Goal: Task Accomplishment & Management: Use online tool/utility

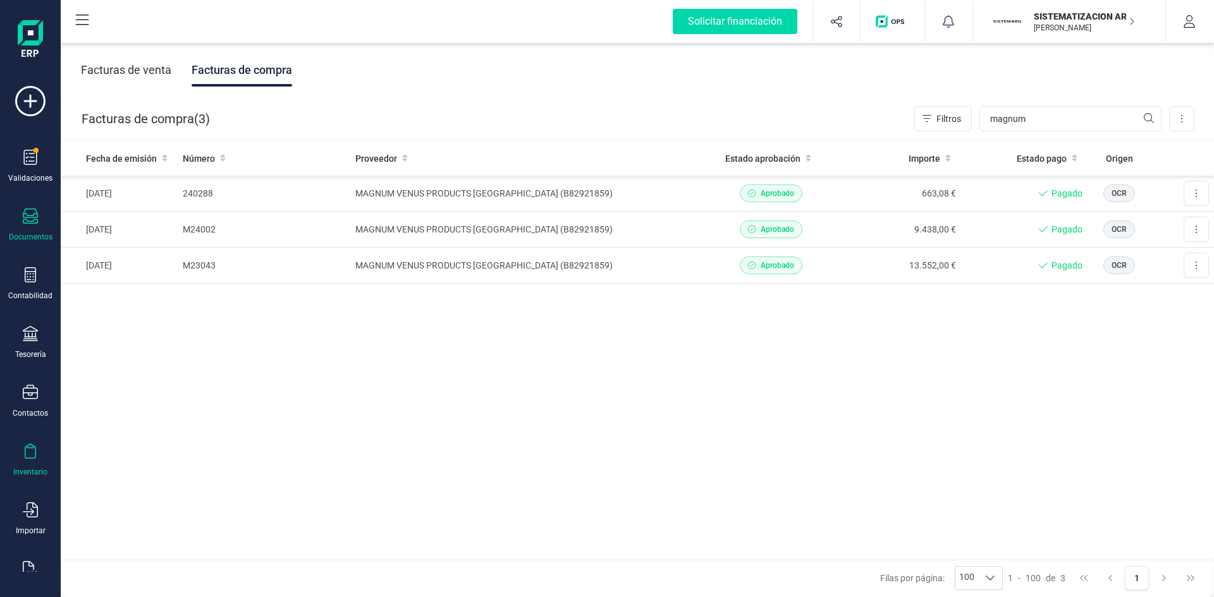
scroll to position [33, 0]
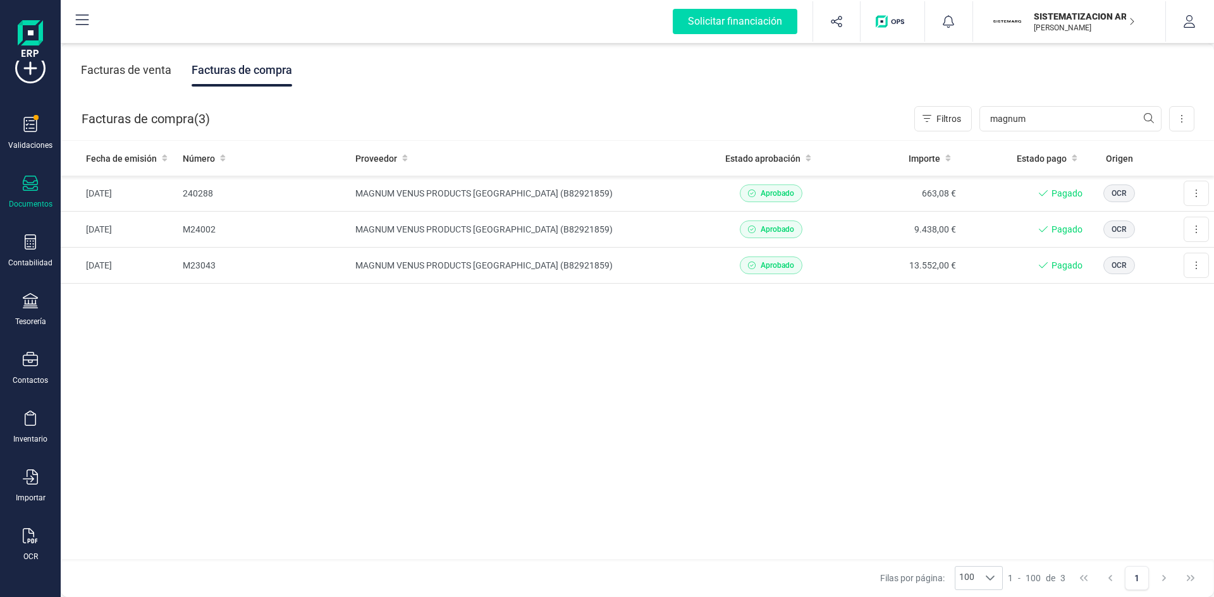
drag, startPoint x: 30, startPoint y: 554, endPoint x: 56, endPoint y: 485, distance: 73.6
click at [30, 554] on div "OCR" at bounding box center [30, 557] width 15 height 10
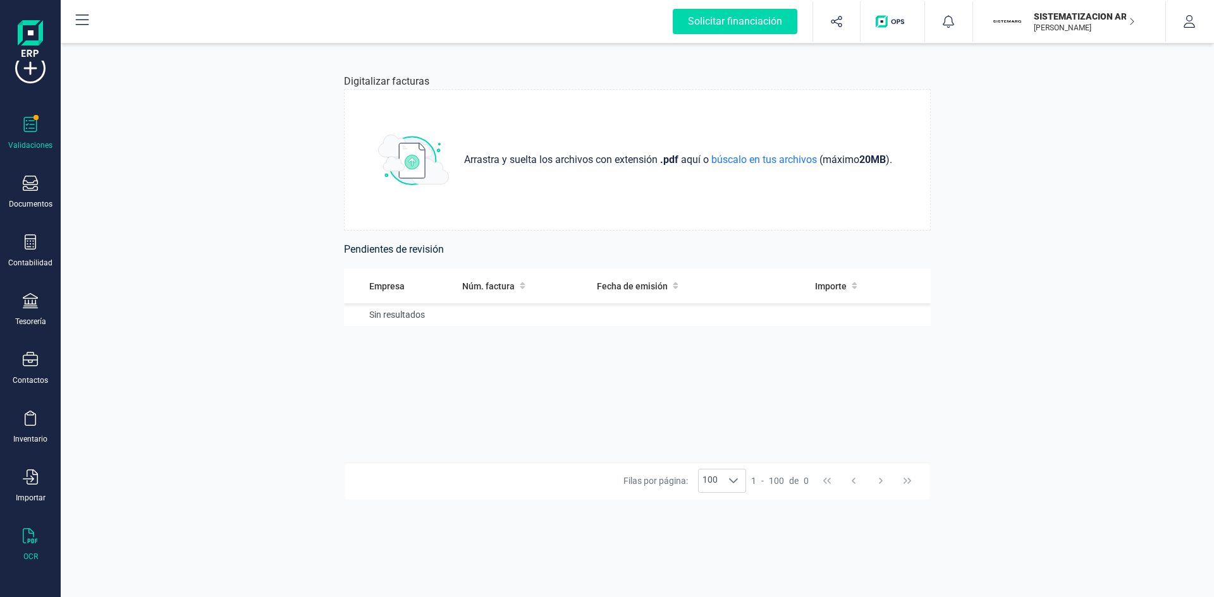
click at [27, 139] on div "Validaciones" at bounding box center [30, 133] width 51 height 33
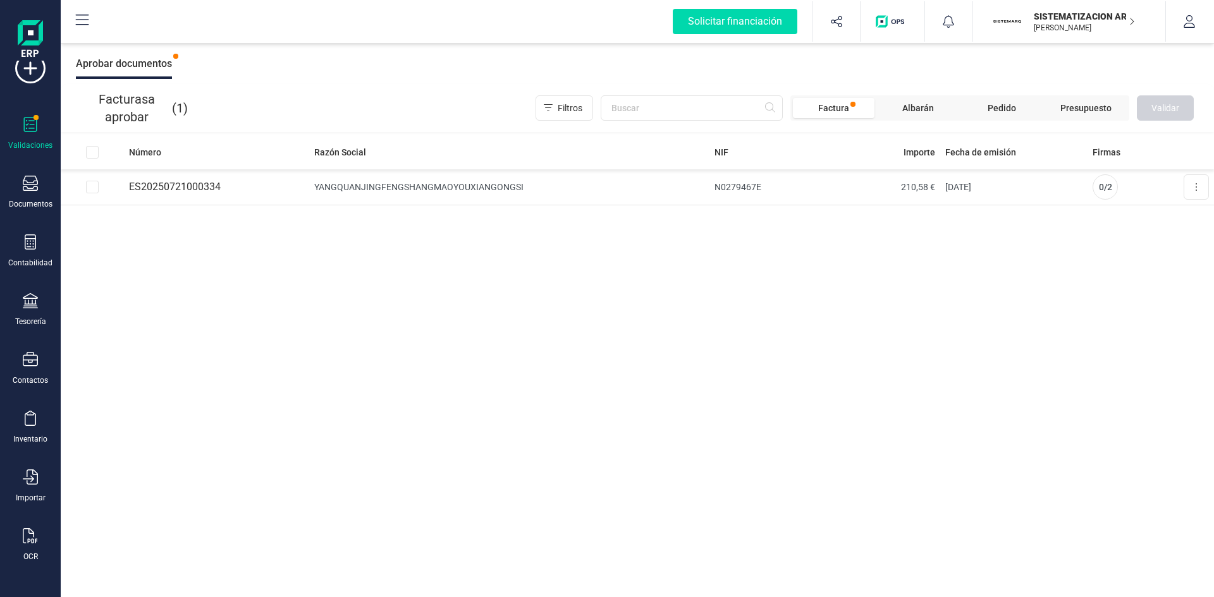
click at [410, 461] on div "Número Razón Social NIF Importe Fecha de emisión Firmas ES20250721000334 YANGQU…" at bounding box center [637, 366] width 1153 height 463
click at [30, 191] on icon at bounding box center [30, 183] width 15 height 15
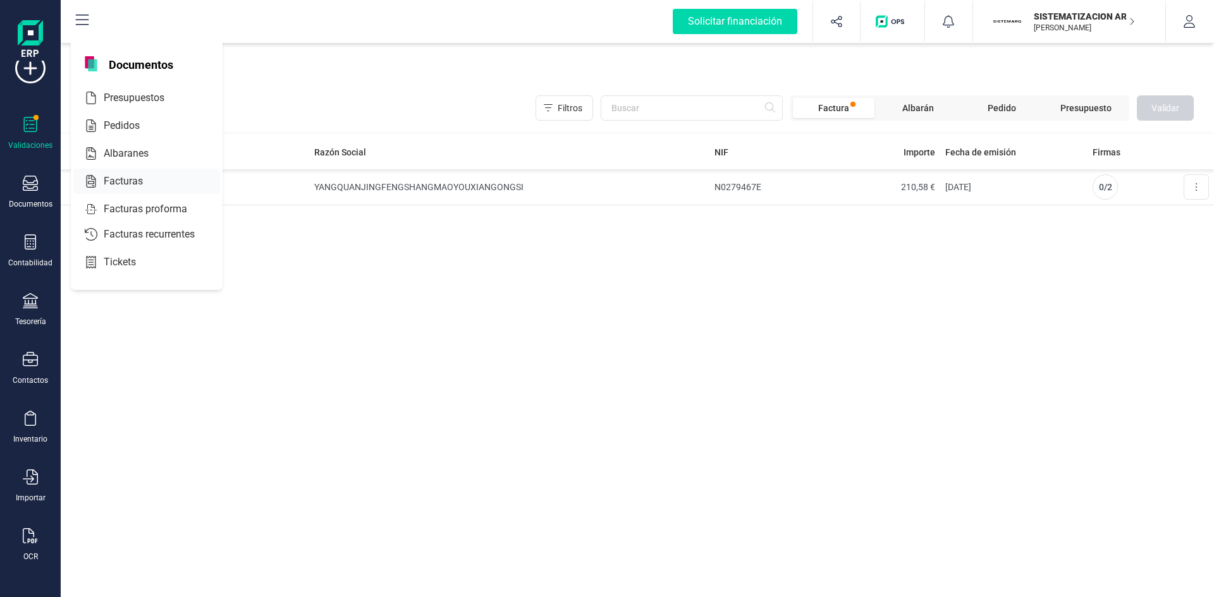
click at [129, 186] on span "Facturas" at bounding box center [132, 181] width 67 height 15
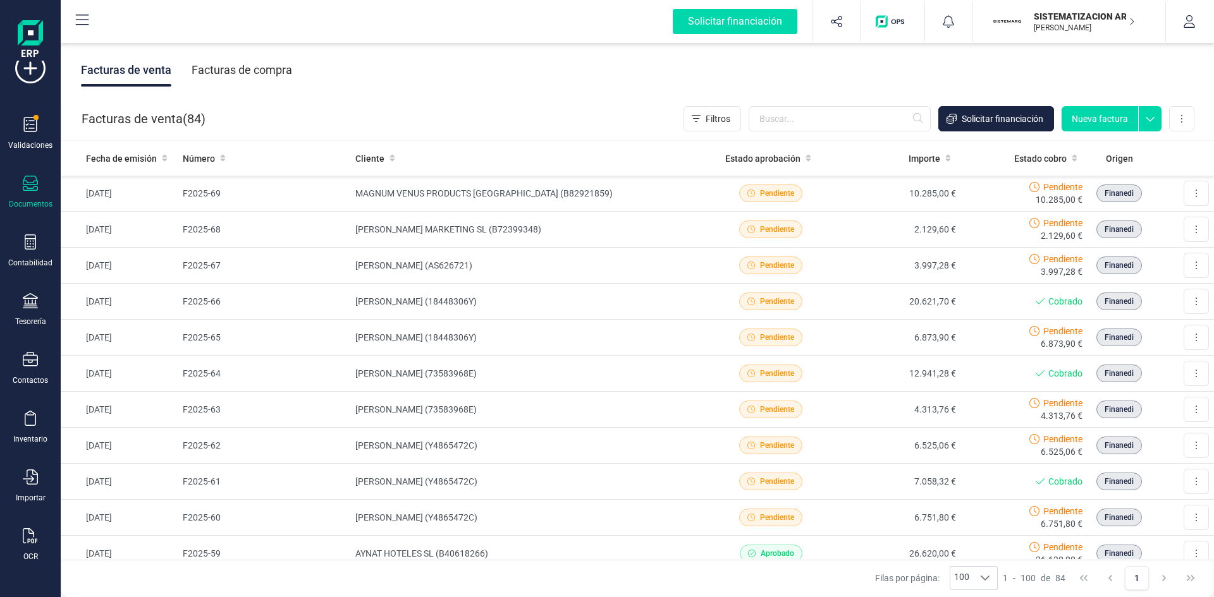
click at [1103, 121] on button "Nueva factura" at bounding box center [1099, 118] width 76 height 25
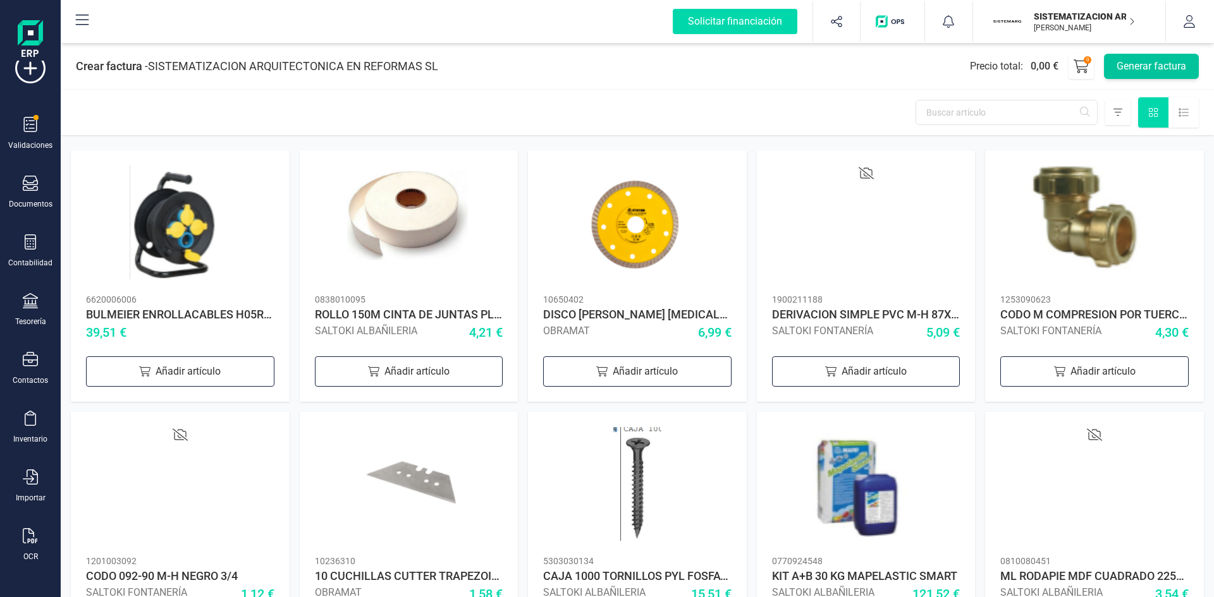
click at [1133, 63] on button "Generar factura" at bounding box center [1151, 66] width 95 height 25
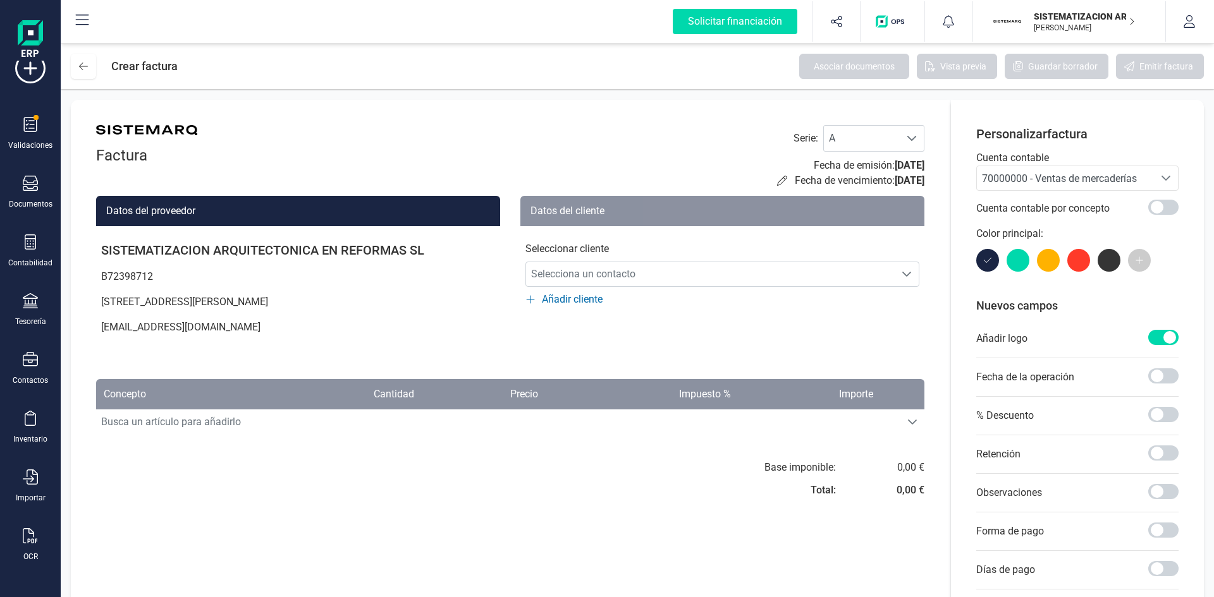
click at [1153, 181] on div "Seleccione una cuenta" at bounding box center [1165, 178] width 24 height 24
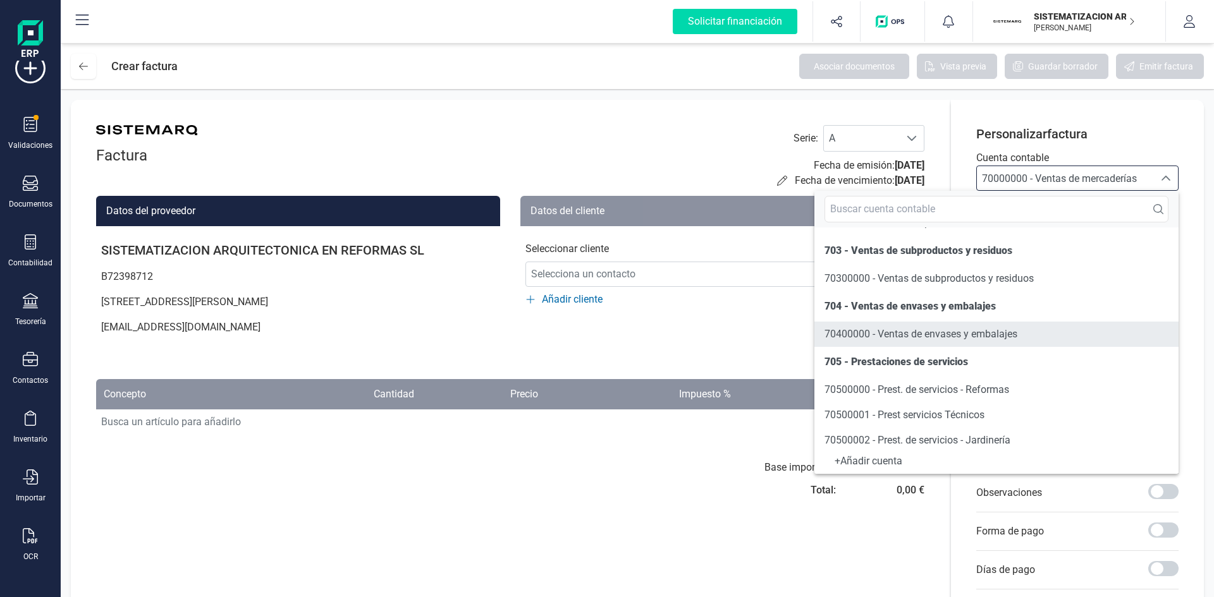
scroll to position [190, 0]
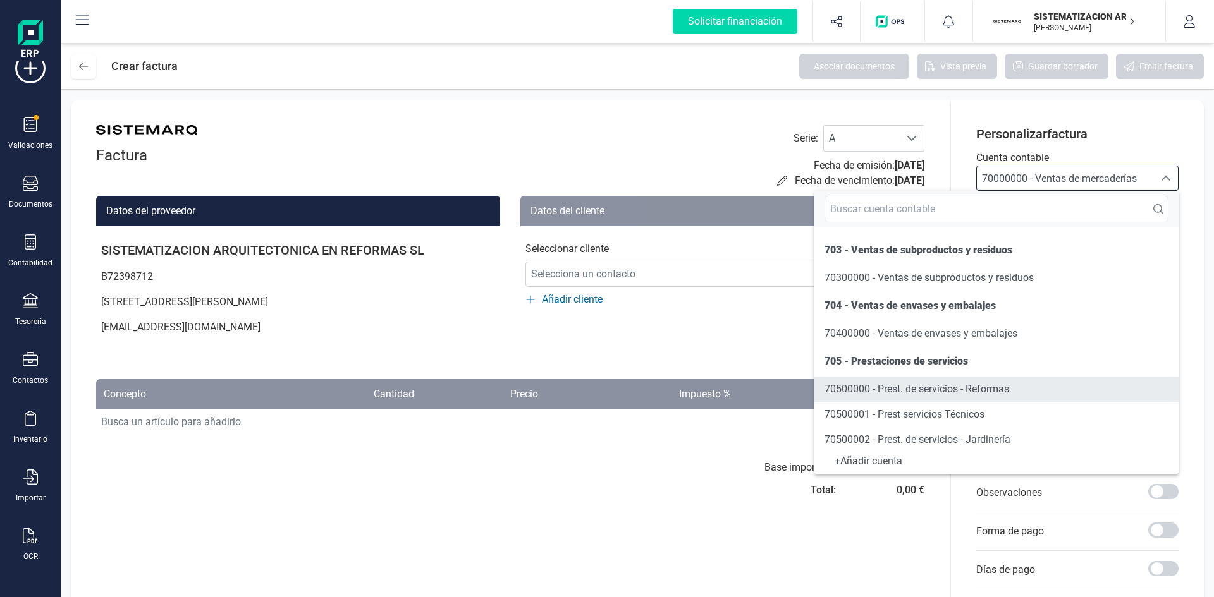
click at [937, 386] on span "70500000 - Prest. de servicios - Reformas" at bounding box center [916, 389] width 185 height 12
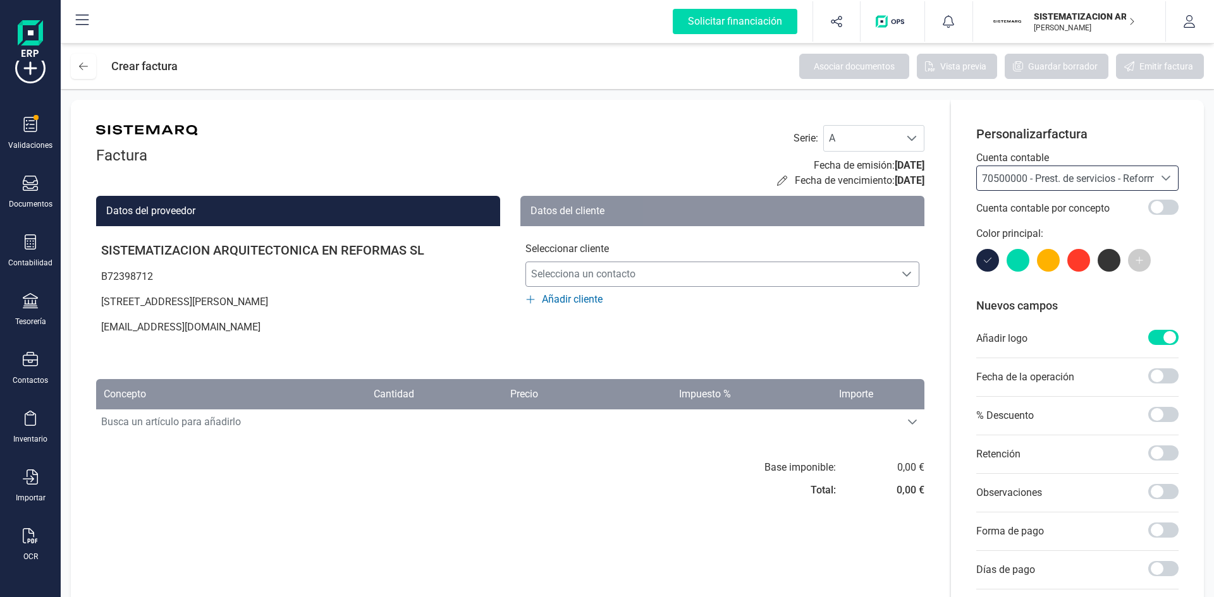
click at [599, 266] on span "Selecciona un contacto" at bounding box center [710, 274] width 368 height 25
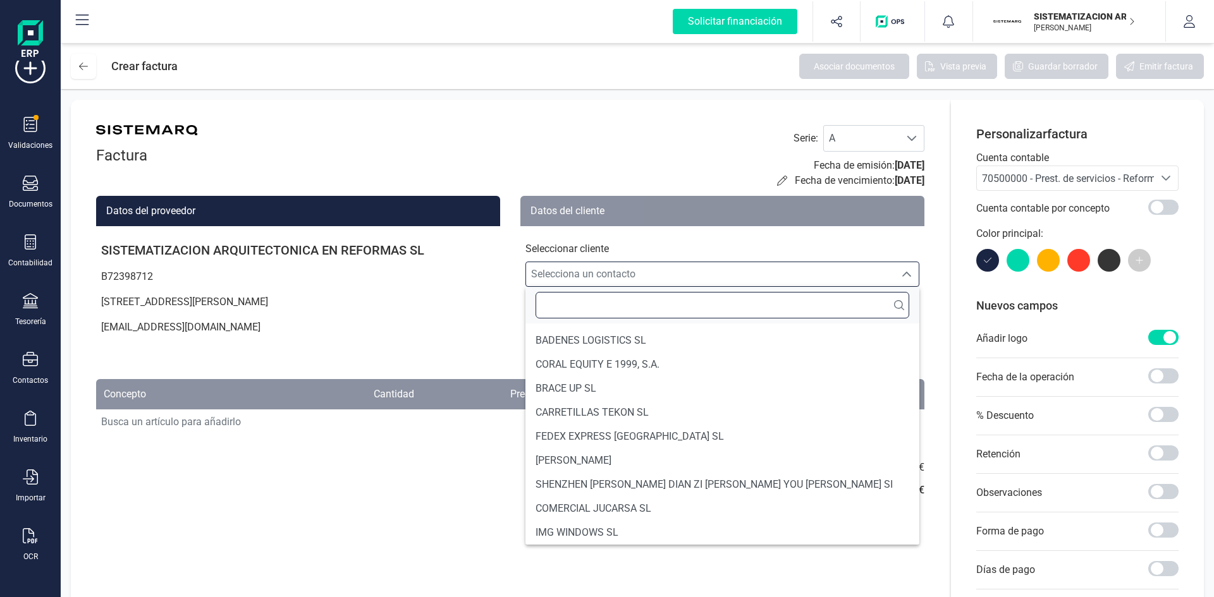
click at [592, 306] on input "text" at bounding box center [722, 305] width 374 height 27
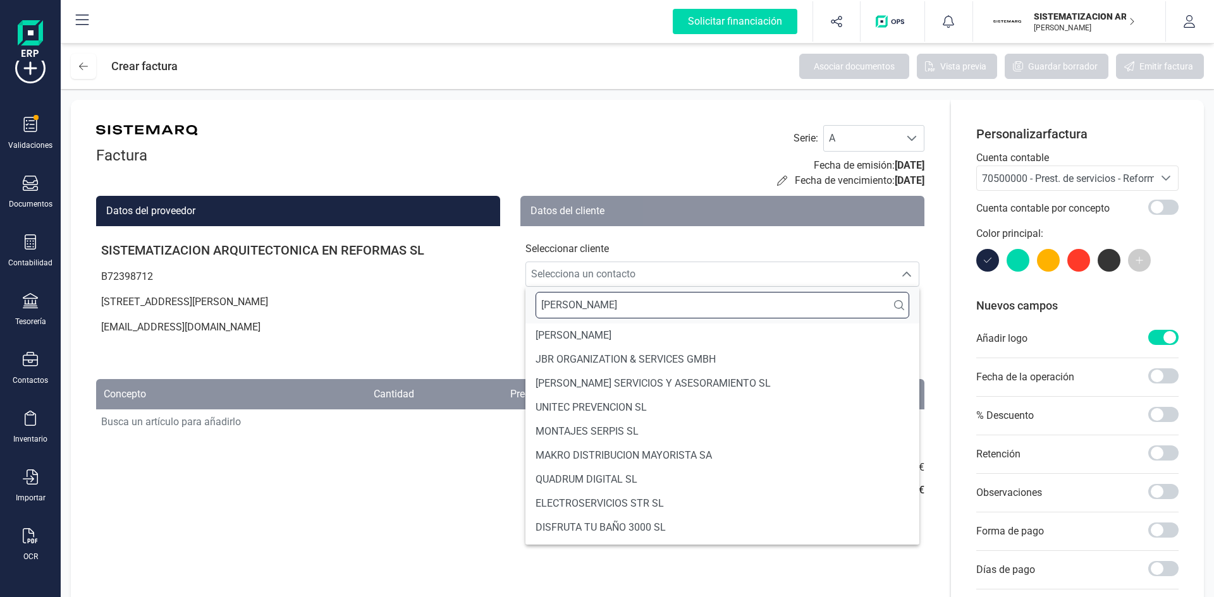
scroll to position [0, 0]
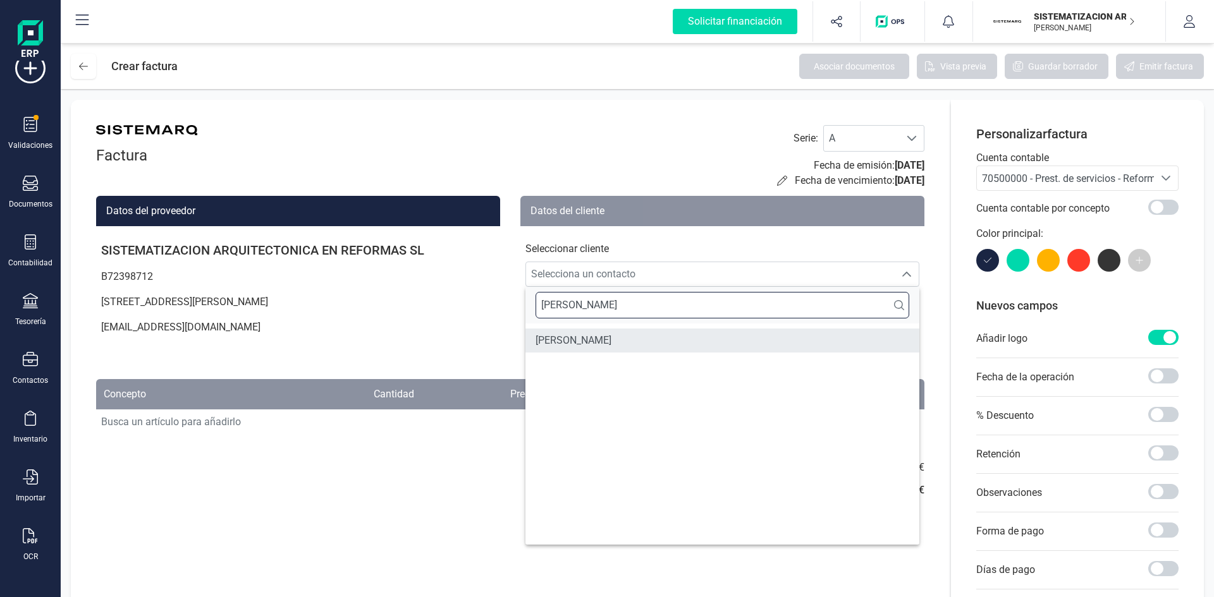
type input "Sergio"
click at [611, 337] on span "[PERSON_NAME] [PERSON_NAME]" at bounding box center [573, 340] width 76 height 15
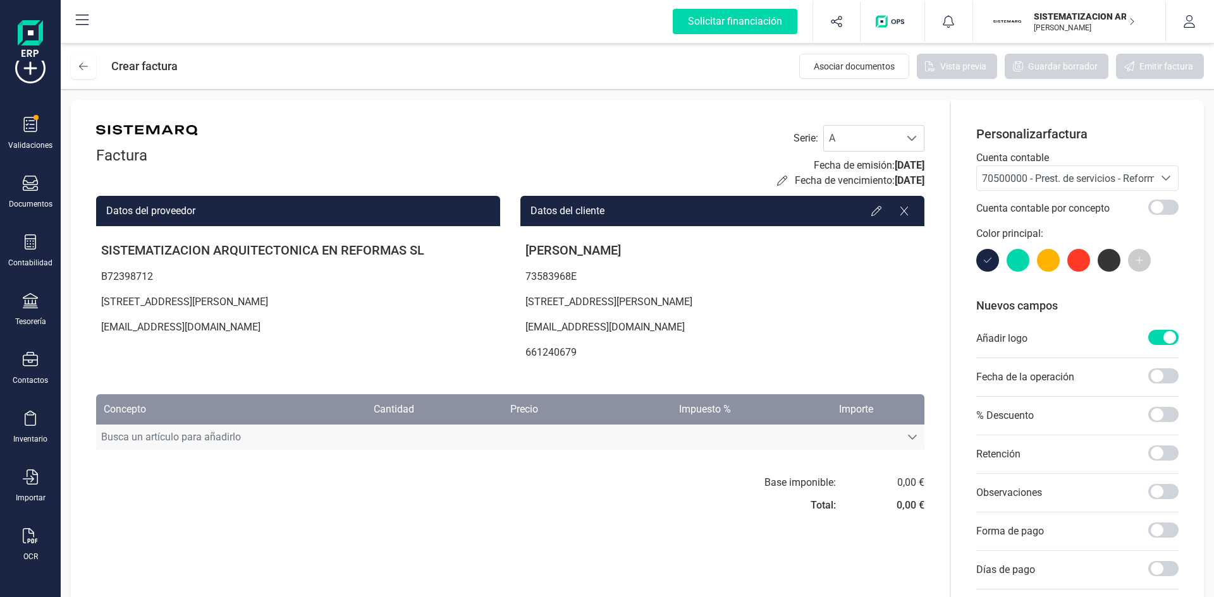
click at [714, 441] on span "Busca un artículo para añadirlo" at bounding box center [498, 437] width 804 height 25
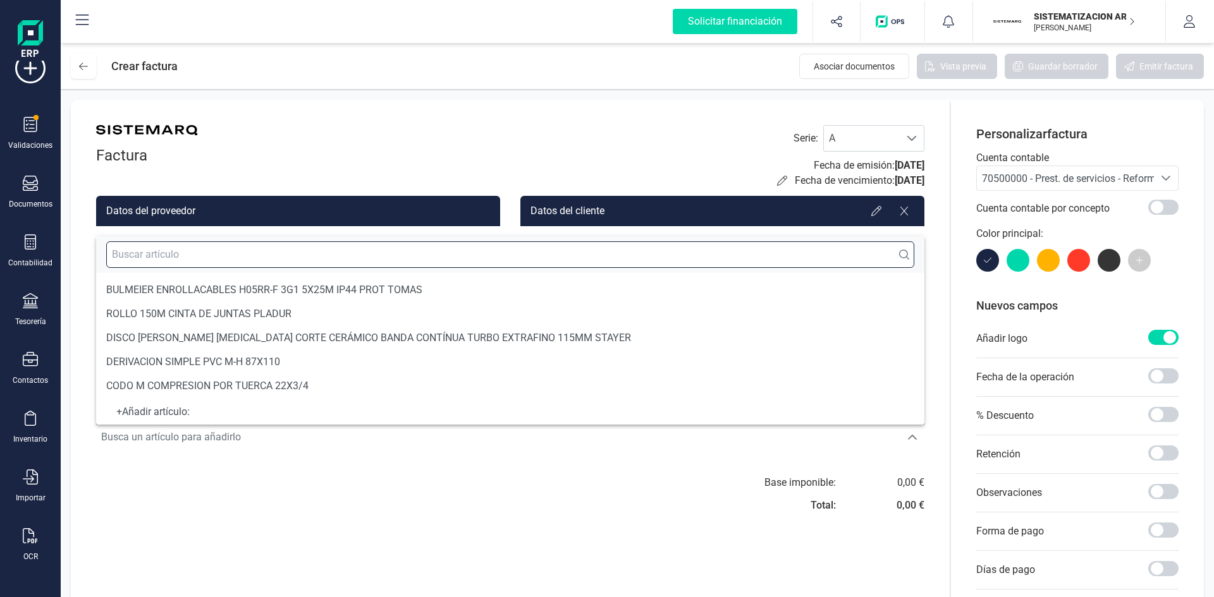
click at [337, 255] on input "text" at bounding box center [510, 254] width 808 height 27
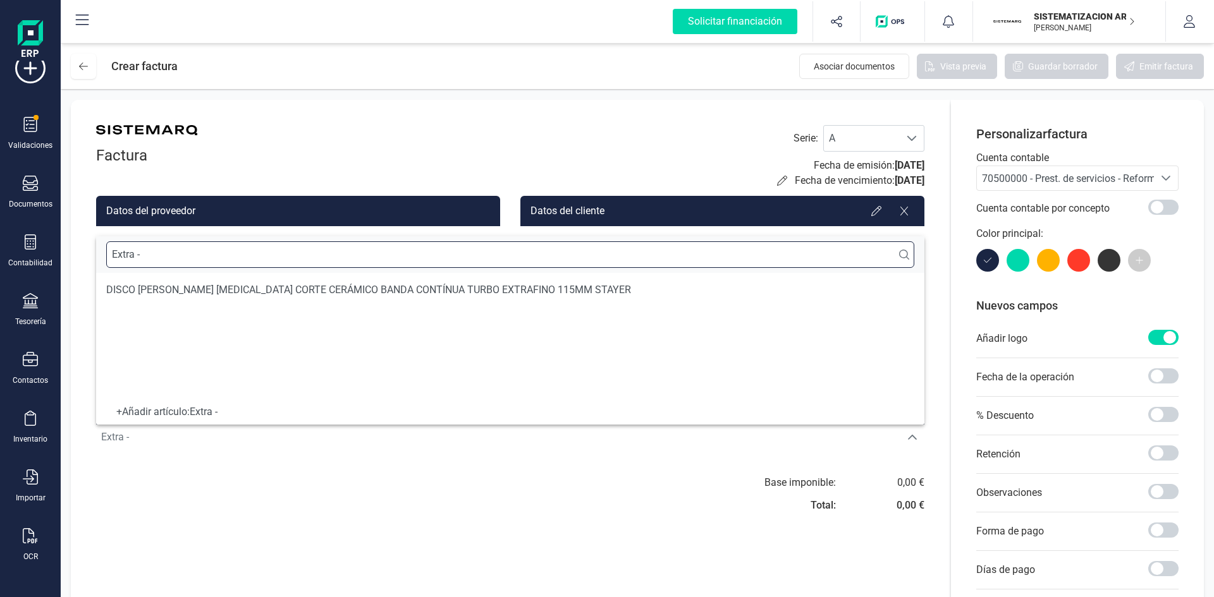
click at [282, 256] on input "Extra -" at bounding box center [510, 254] width 808 height 27
click at [186, 251] on input "Extra - Carpinteria Exterior y puerta seguridad" at bounding box center [510, 254] width 808 height 27
type input "Extra - Carpintería Exterior y puerta seguridad"
click at [283, 415] on div "+ Añadir artículo : Extra - Carpintería Exterior y puerta seguridad" at bounding box center [510, 412] width 808 height 5
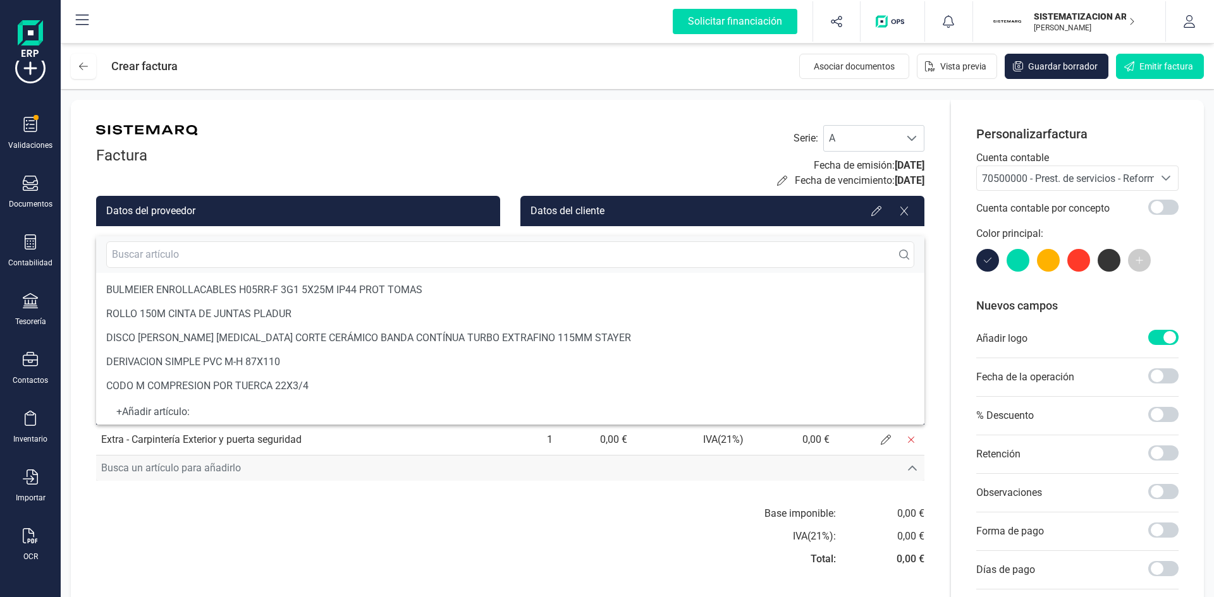
click at [322, 463] on span "Busca un artículo para añadirlo" at bounding box center [498, 468] width 804 height 25
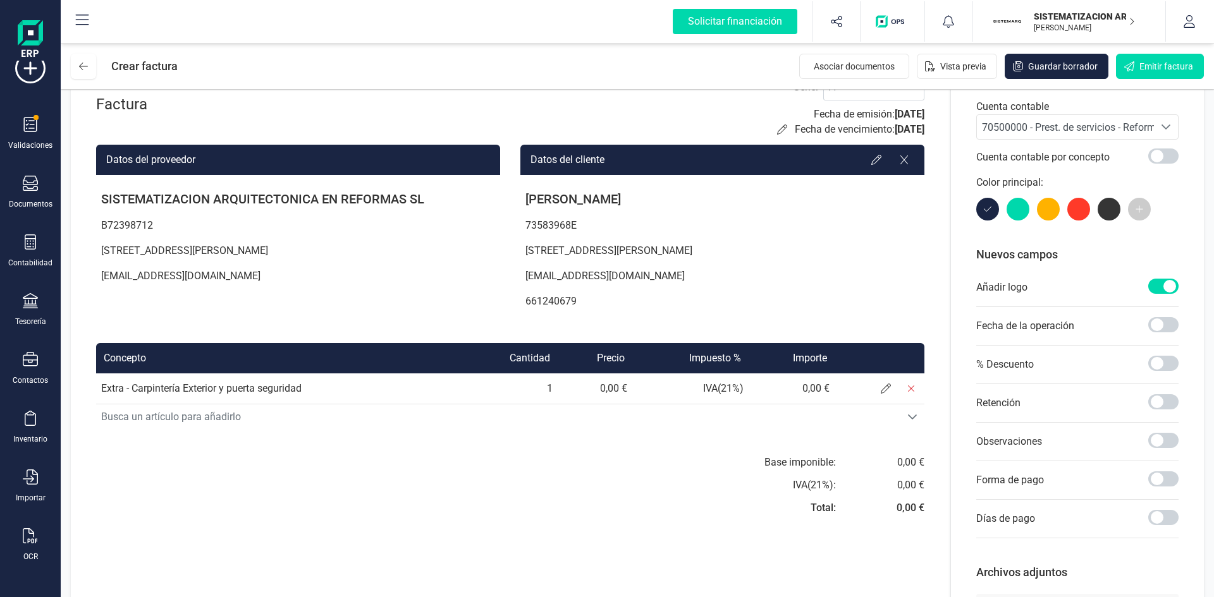
scroll to position [56, 0]
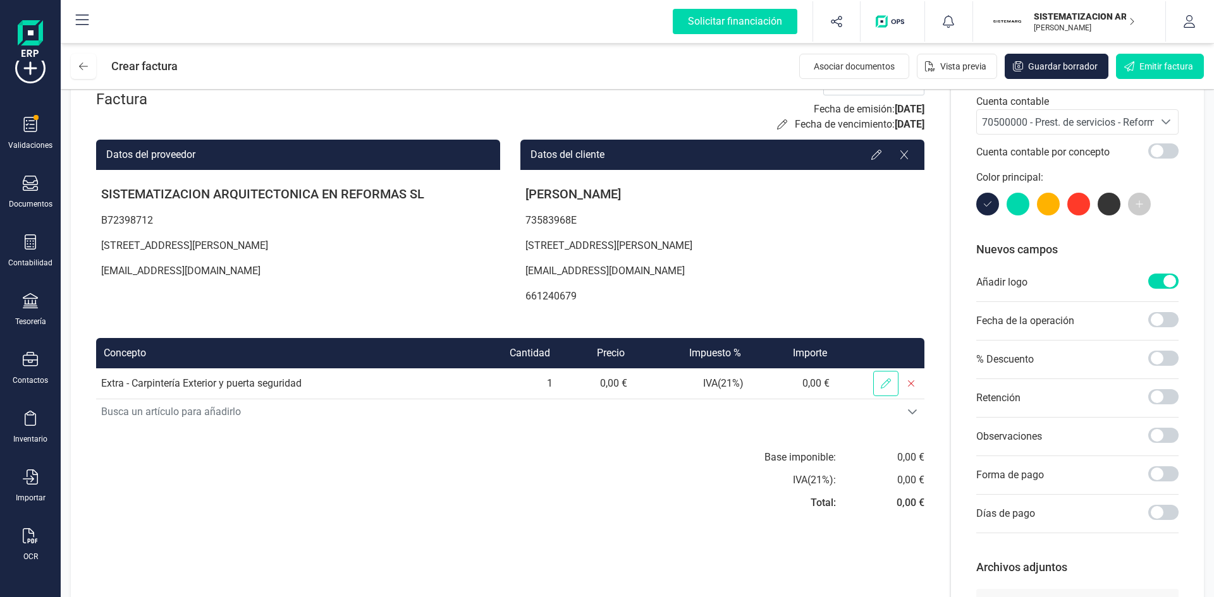
click at [882, 375] on span at bounding box center [885, 383] width 25 height 25
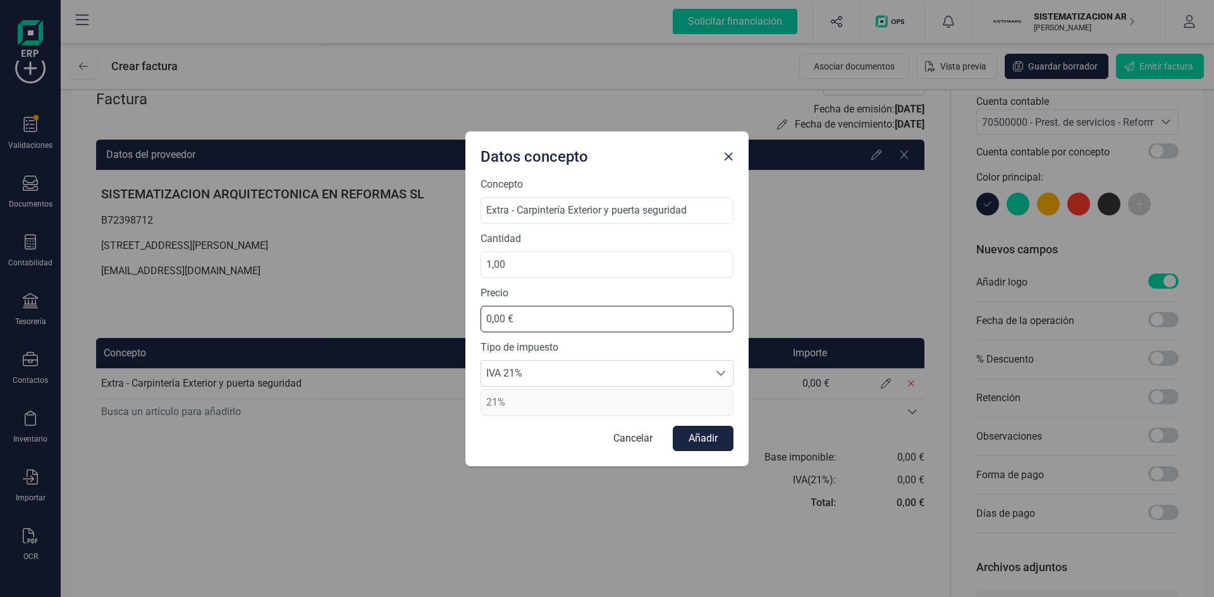
drag, startPoint x: 529, startPoint y: 313, endPoint x: 413, endPoint y: 325, distance: 116.9
click at [413, 325] on div "Datos concepto Concepto Extra - Carpintería Exterior y puerta seguridad Cantida…" at bounding box center [607, 298] width 1214 height 597
click at [543, 323] on input "text" at bounding box center [606, 319] width 253 height 27
type input "9.013,98 €"
click at [709, 379] on div at bounding box center [721, 373] width 24 height 25
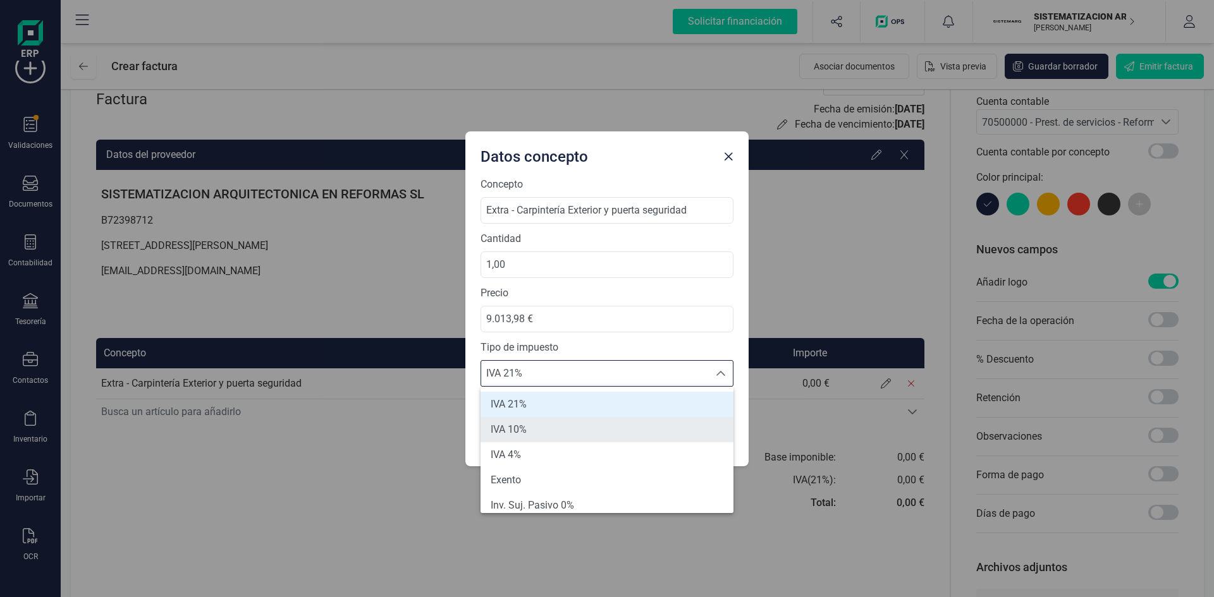
click at [612, 426] on li "IVA 10%" at bounding box center [606, 429] width 253 height 25
type input "10%"
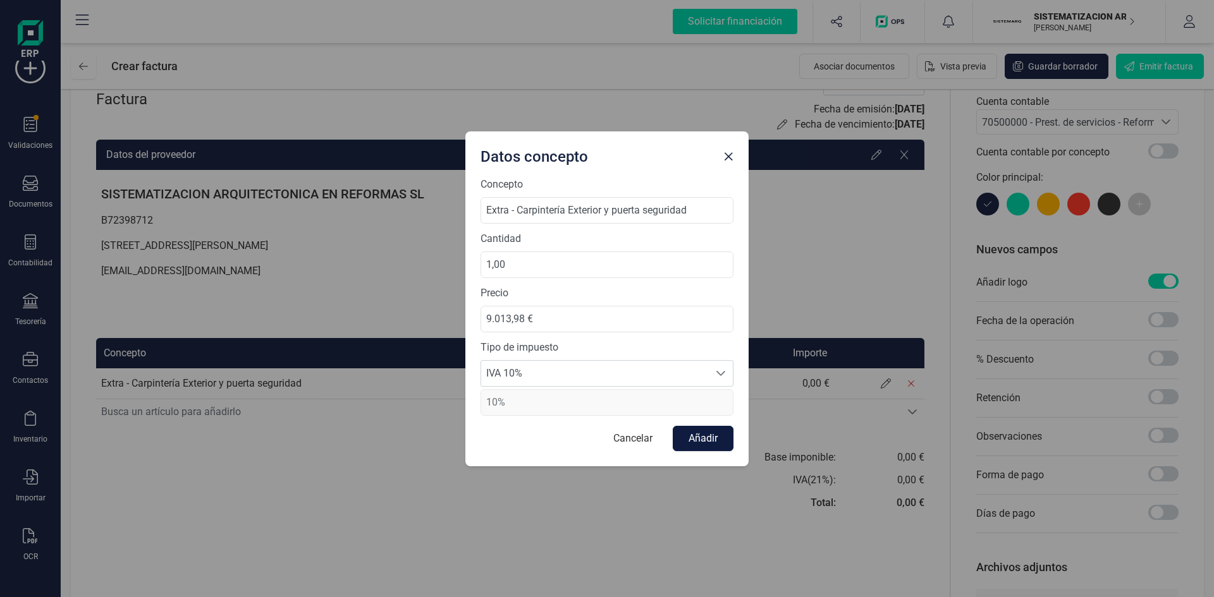
click at [717, 437] on button "Añadir" at bounding box center [703, 438] width 61 height 25
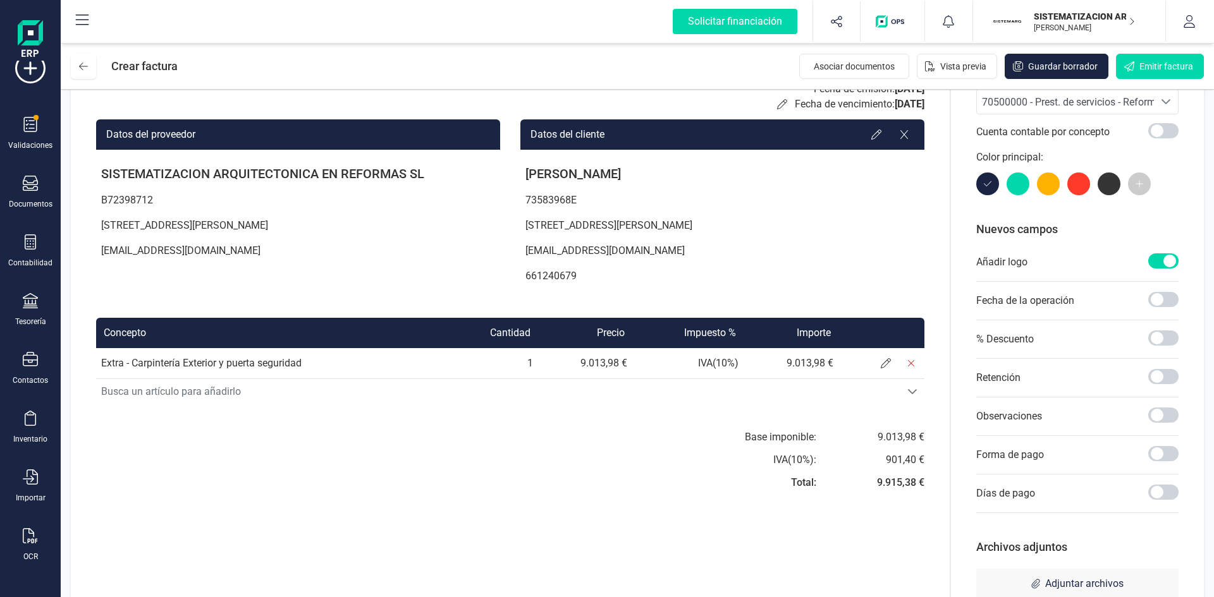
scroll to position [0, 0]
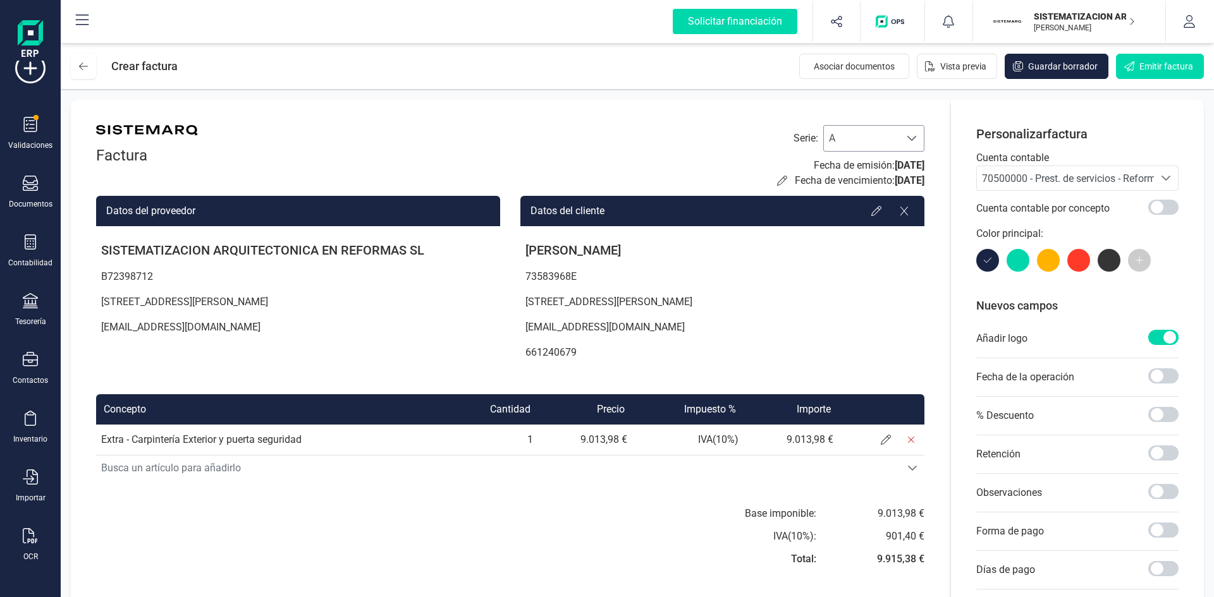
click at [920, 138] on div at bounding box center [911, 138] width 24 height 25
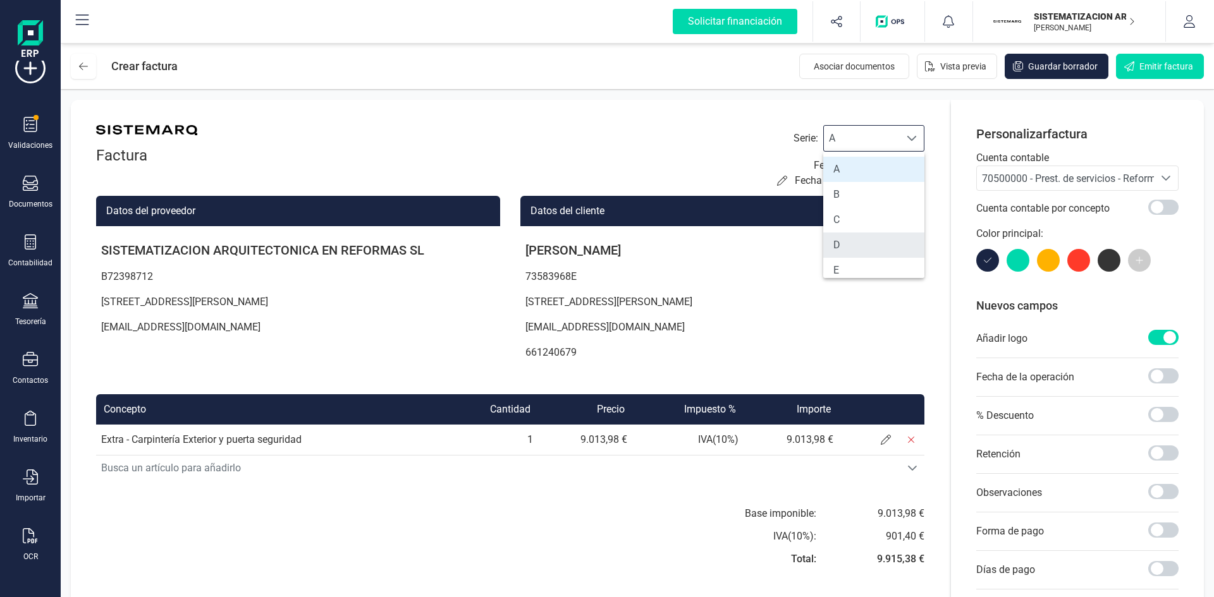
scroll to position [64, 0]
click at [856, 232] on li "F" at bounding box center [873, 231] width 101 height 25
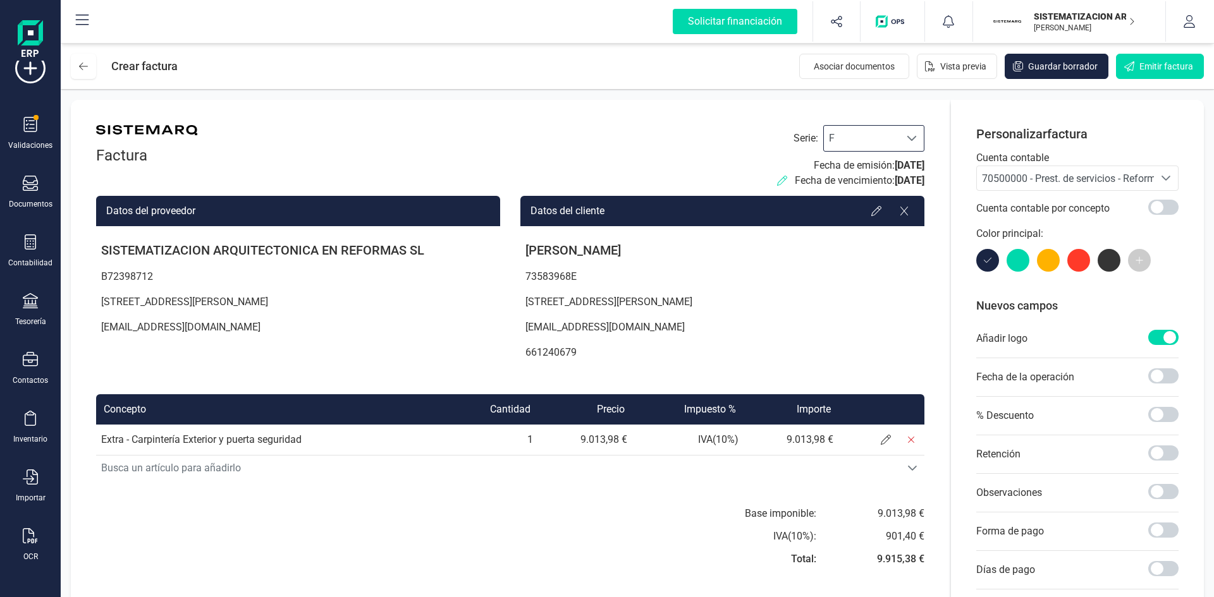
click at [777, 181] on icon at bounding box center [782, 181] width 10 height 10
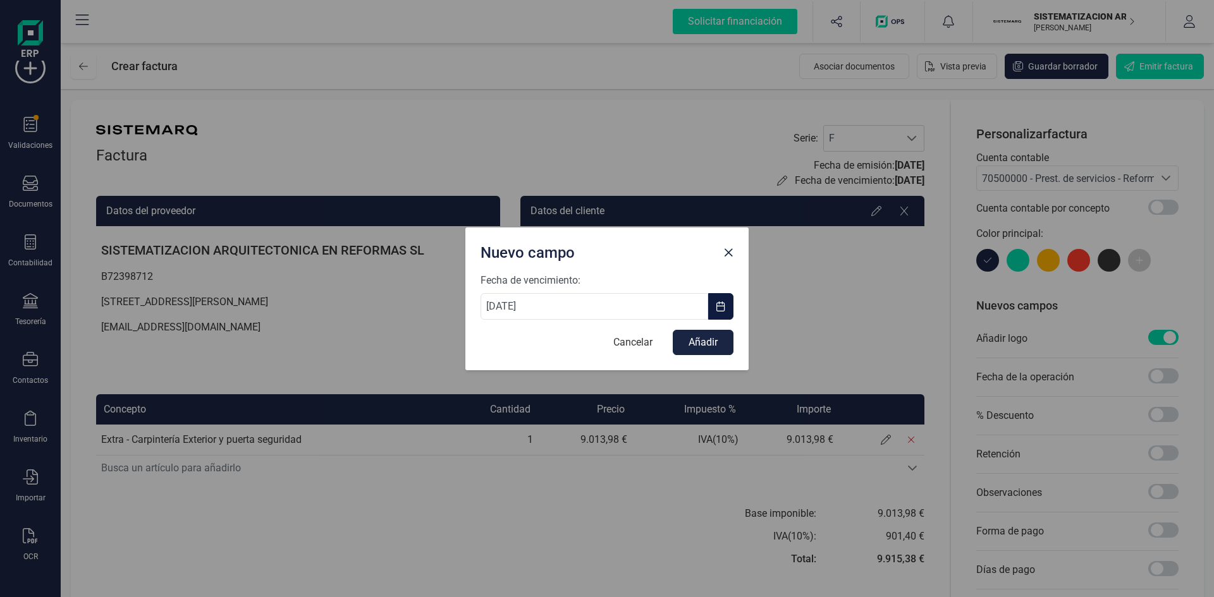
click at [717, 305] on span "button" at bounding box center [720, 306] width 10 height 10
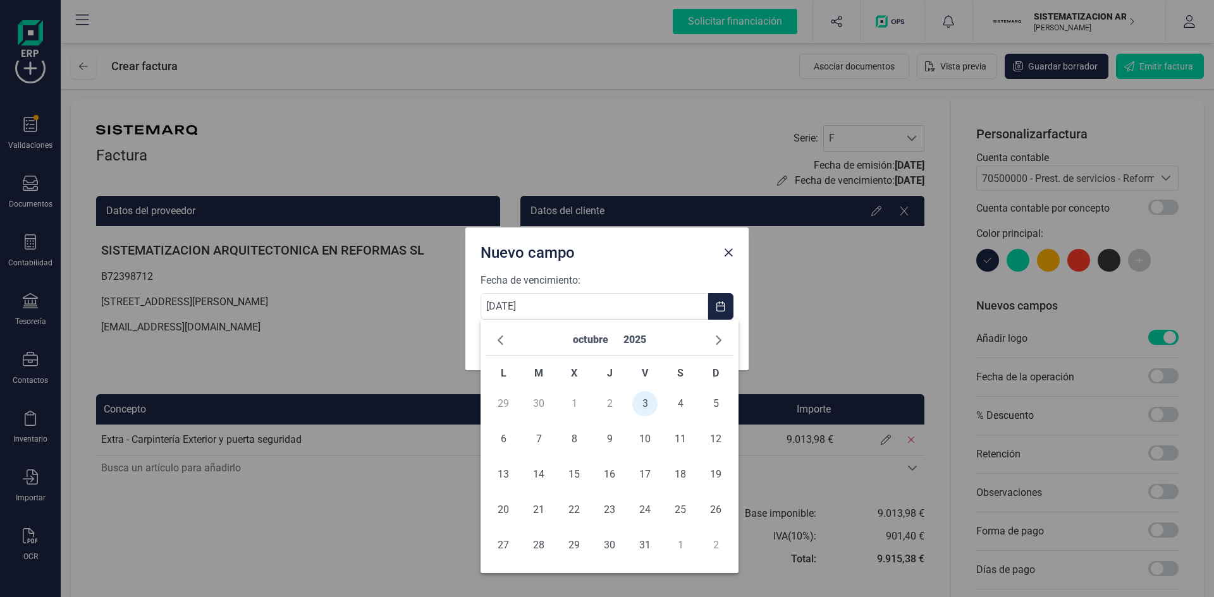
click at [715, 351] on div "octubre 2025" at bounding box center [609, 340] width 248 height 31
click at [720, 346] on button "button" at bounding box center [718, 340] width 20 height 20
click at [504, 436] on span "3" at bounding box center [502, 439] width 25 height 25
type input "03/11/2025"
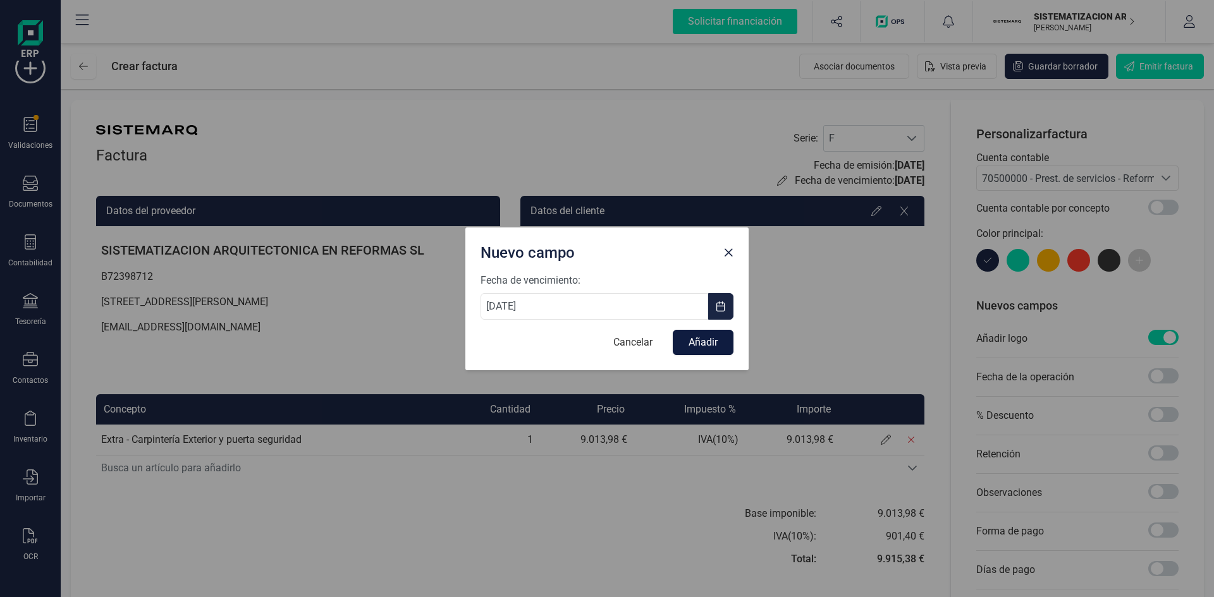
click at [714, 340] on button "Añadir" at bounding box center [703, 342] width 61 height 25
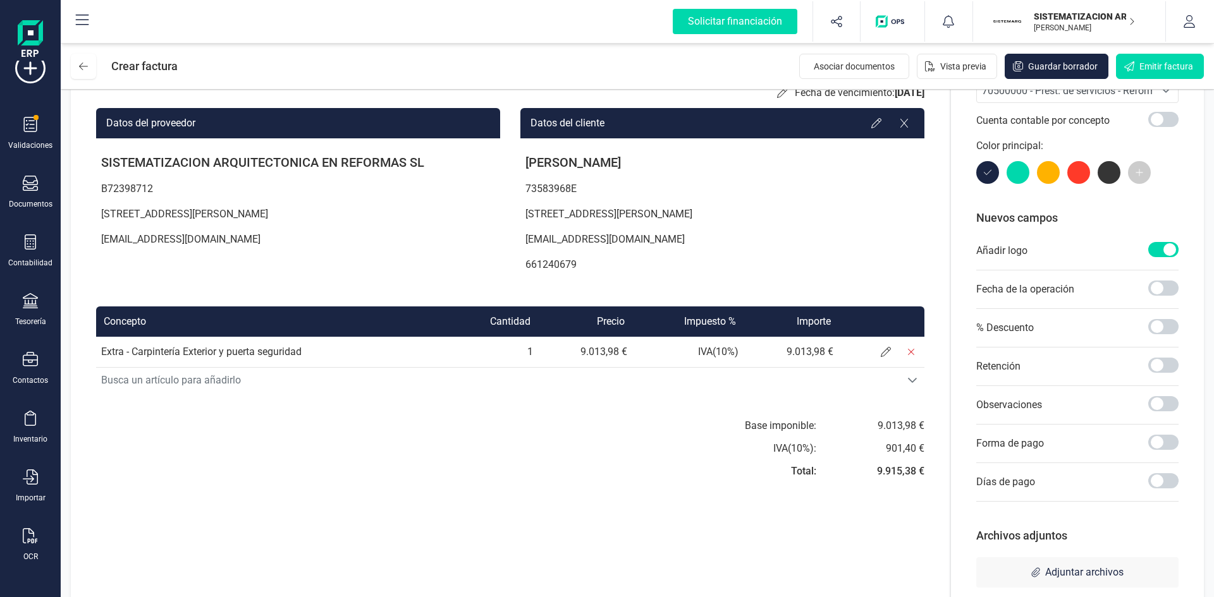
scroll to position [116, 0]
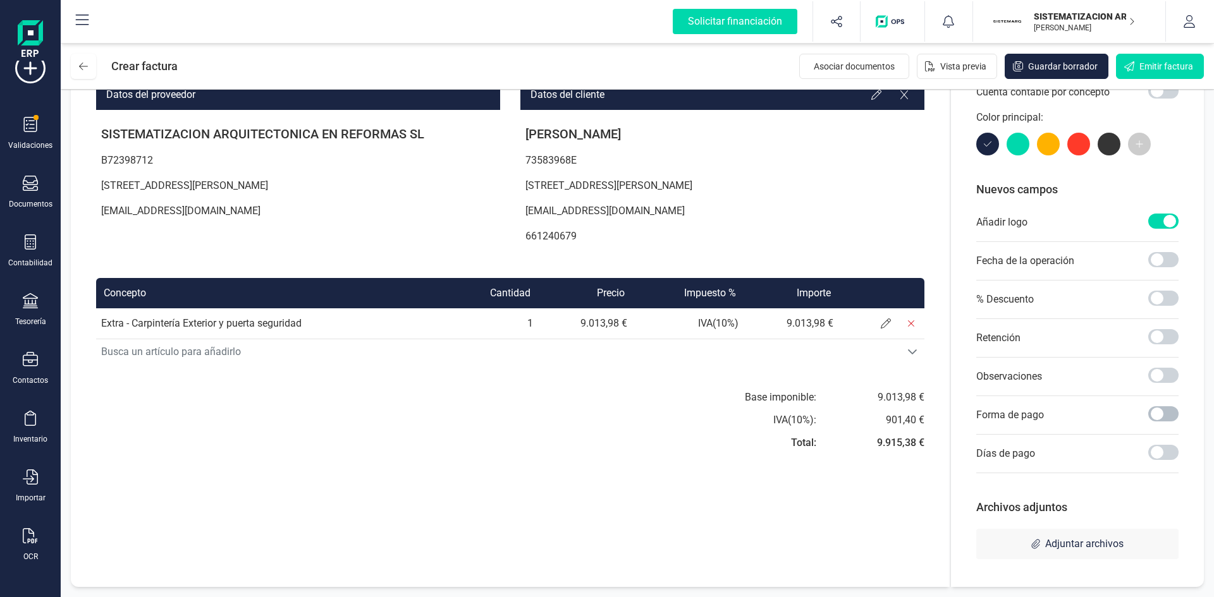
click at [1153, 418] on span at bounding box center [1163, 413] width 30 height 15
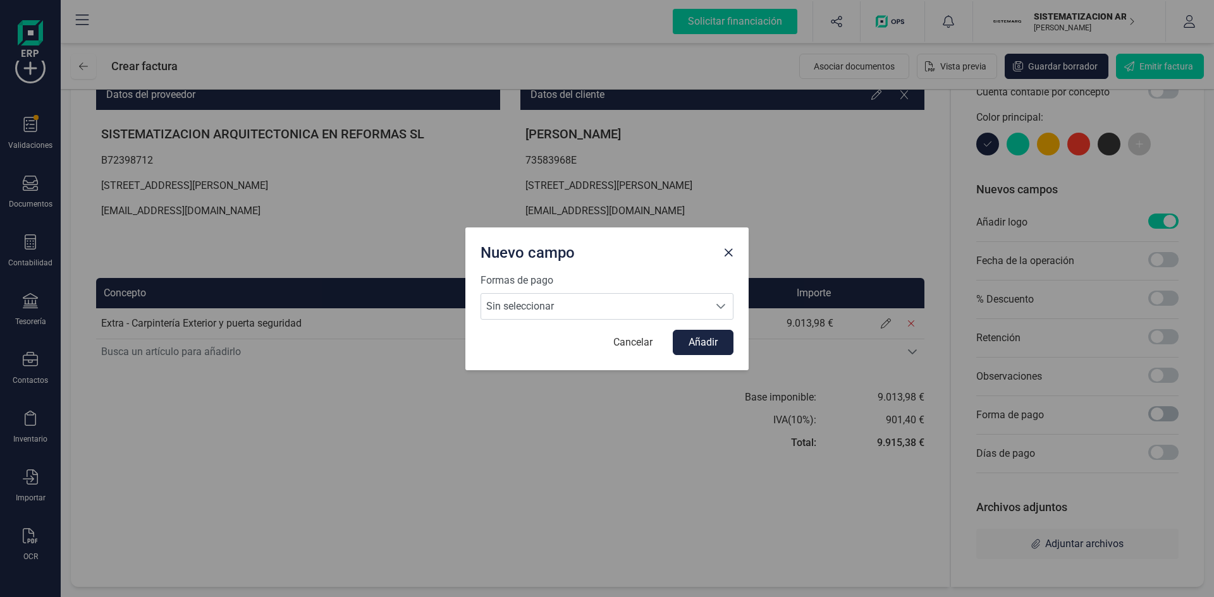
scroll to position [7, 4]
click at [724, 303] on icon "Seleccione una forma de pago" at bounding box center [720, 306] width 10 height 10
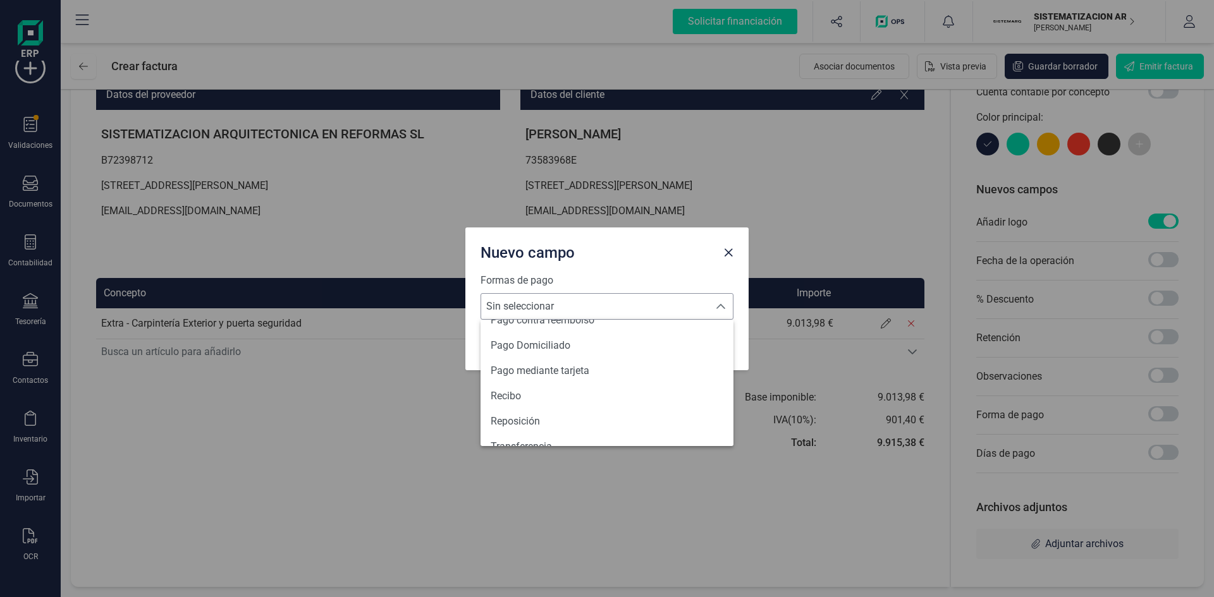
scroll to position [465, 0]
click at [561, 429] on li "Transferencia" at bounding box center [606, 428] width 253 height 25
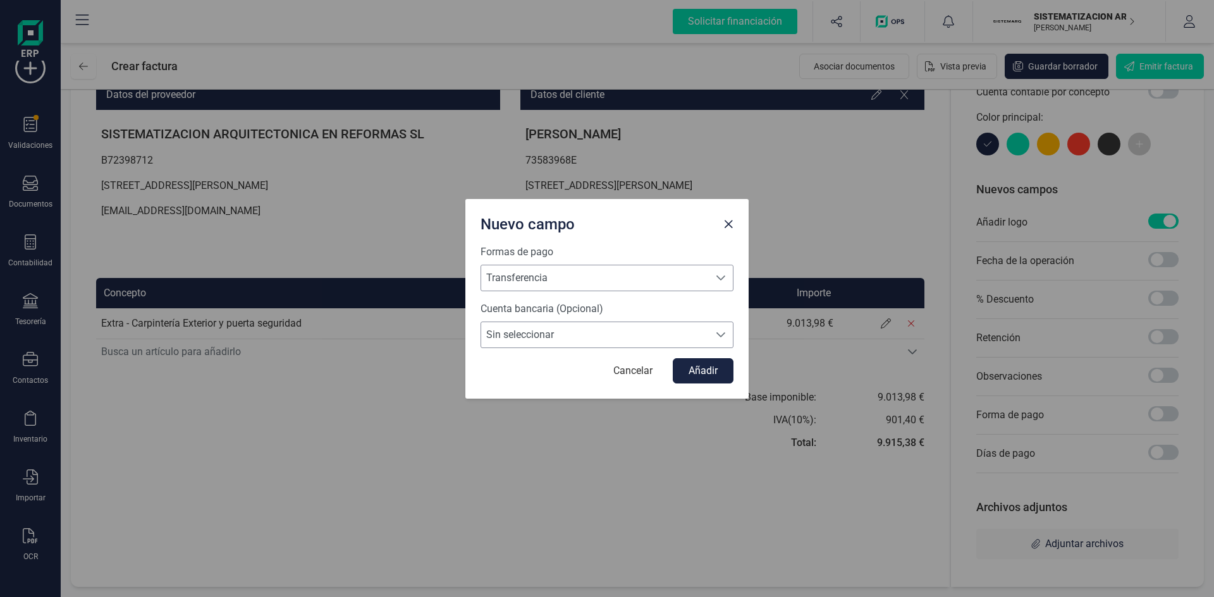
click at [600, 326] on span "Sin seleccionar" at bounding box center [595, 334] width 228 height 25
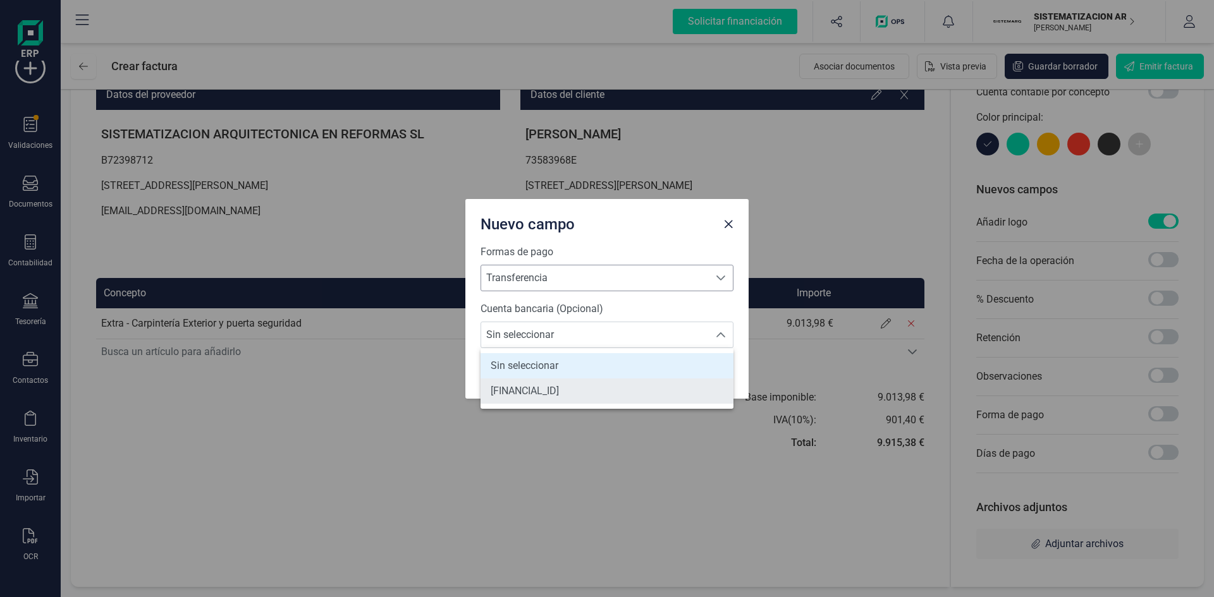
click at [559, 391] on span "[FINANCIAL_ID]" at bounding box center [524, 391] width 68 height 15
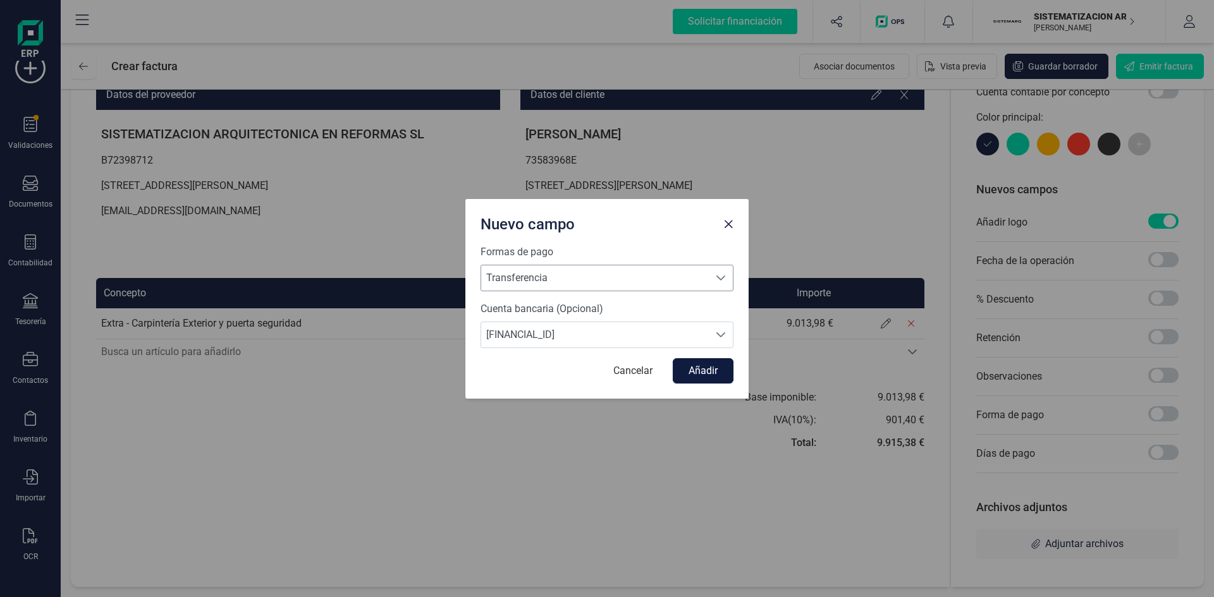
click at [681, 377] on button "Añadir" at bounding box center [703, 370] width 61 height 25
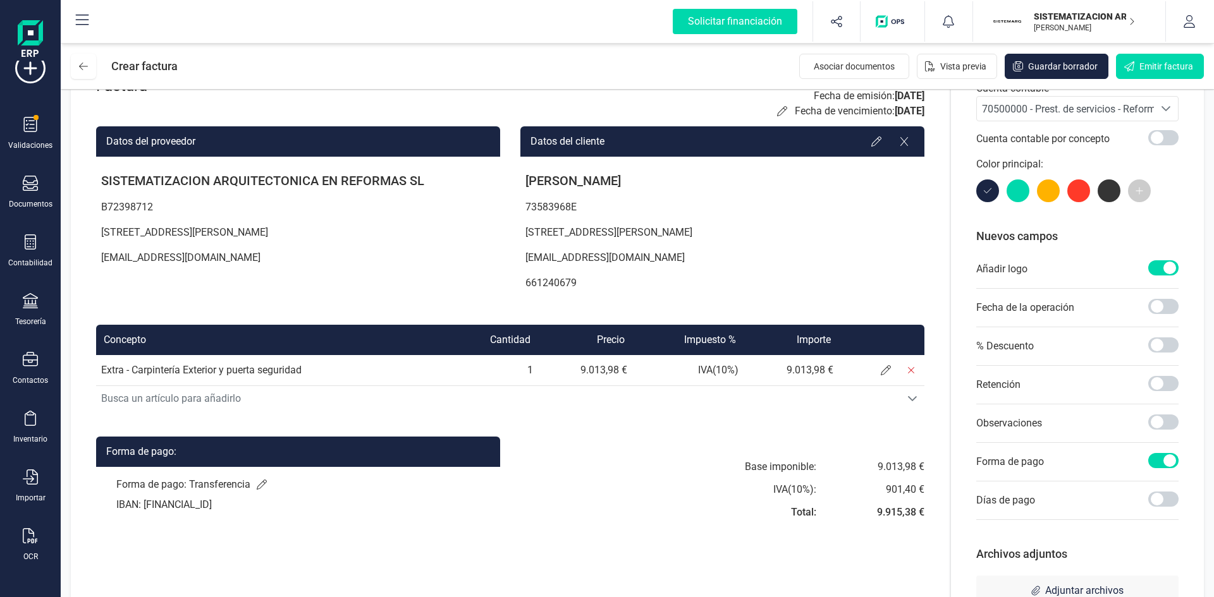
scroll to position [69, 0]
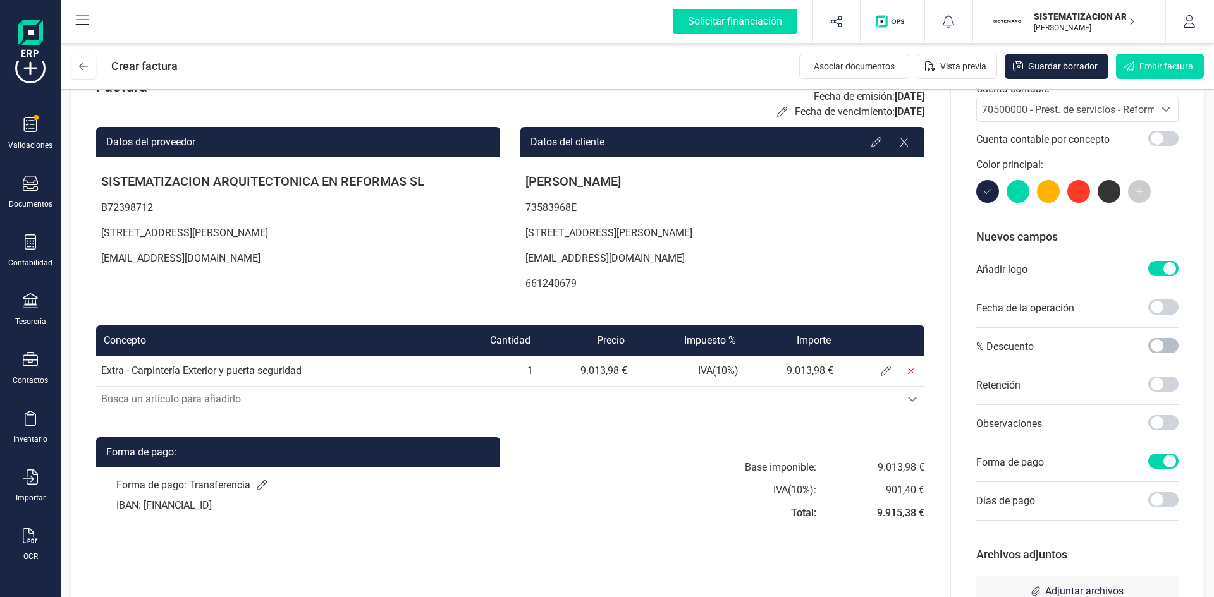
click at [1166, 353] on span at bounding box center [1163, 345] width 30 height 15
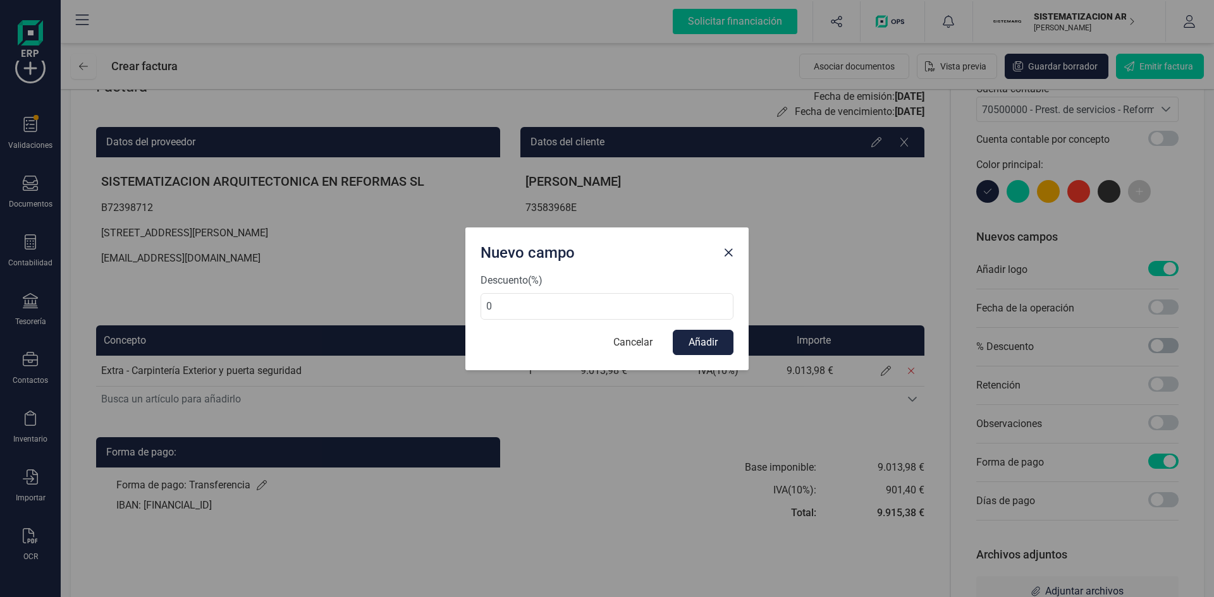
scroll to position [7, 4]
drag, startPoint x: 569, startPoint y: 285, endPoint x: 503, endPoint y: 301, distance: 68.2
click at [503, 301] on div "Descuento (%) 0" at bounding box center [606, 296] width 253 height 47
drag, startPoint x: 503, startPoint y: 301, endPoint x: 466, endPoint y: 305, distance: 37.5
click at [466, 305] on div "Descuento (%) 0 Cancelar Añadir" at bounding box center [606, 321] width 283 height 97
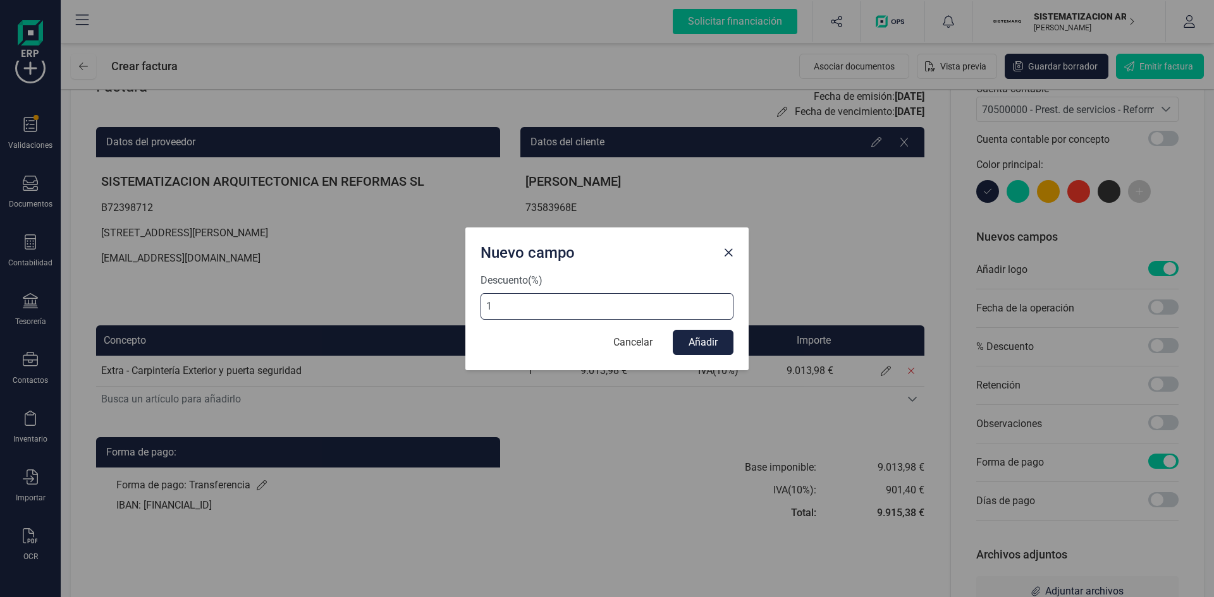
type input "10"
click at [714, 339] on button "Añadir" at bounding box center [703, 342] width 61 height 25
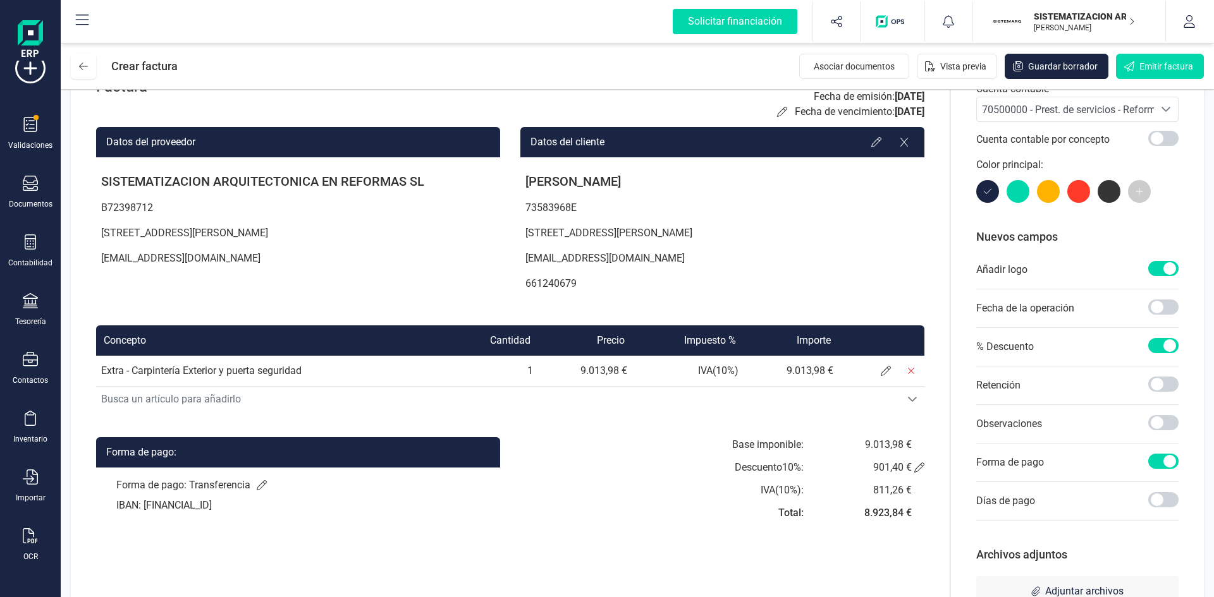
click at [1169, 349] on span at bounding box center [1163, 345] width 30 height 15
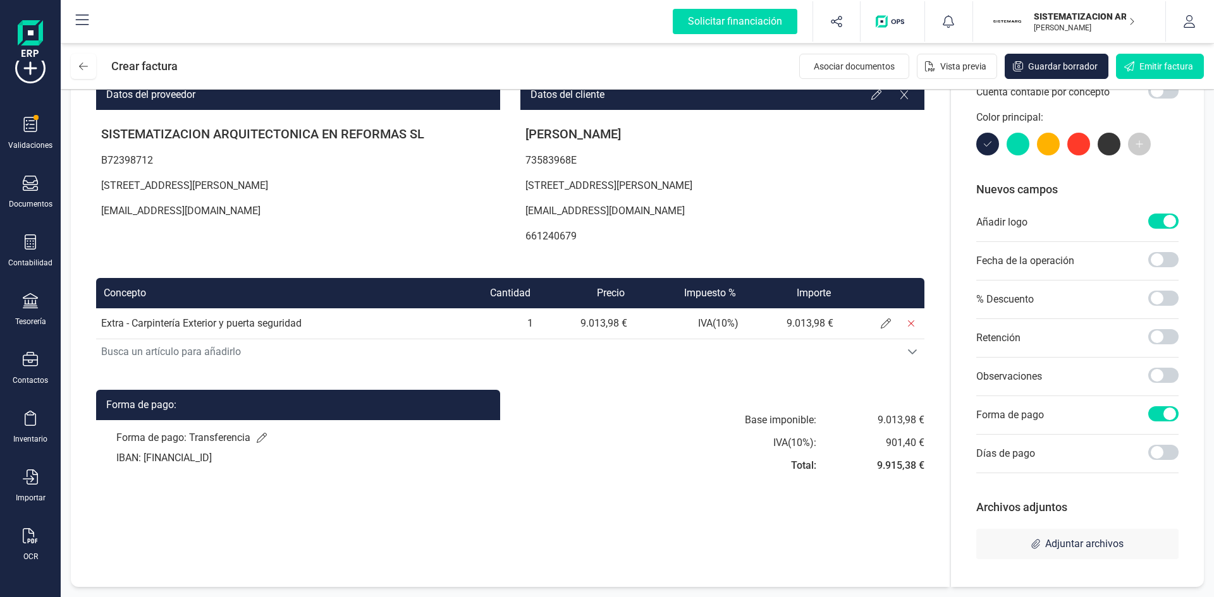
scroll to position [0, 0]
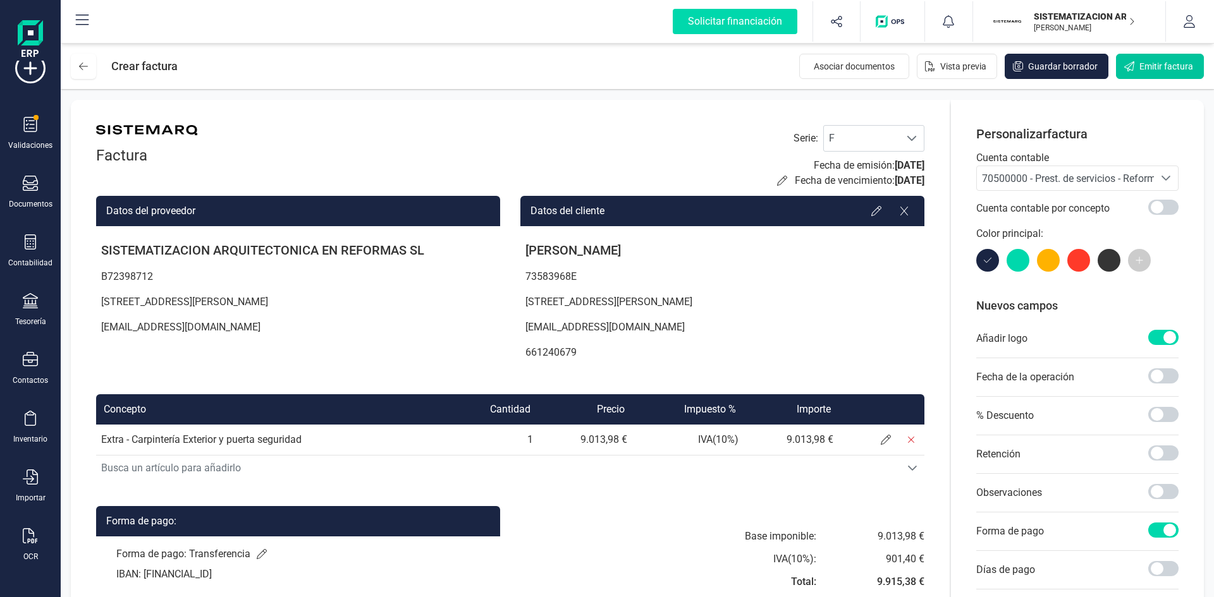
click at [1151, 76] on button "Emitir factura" at bounding box center [1160, 66] width 88 height 25
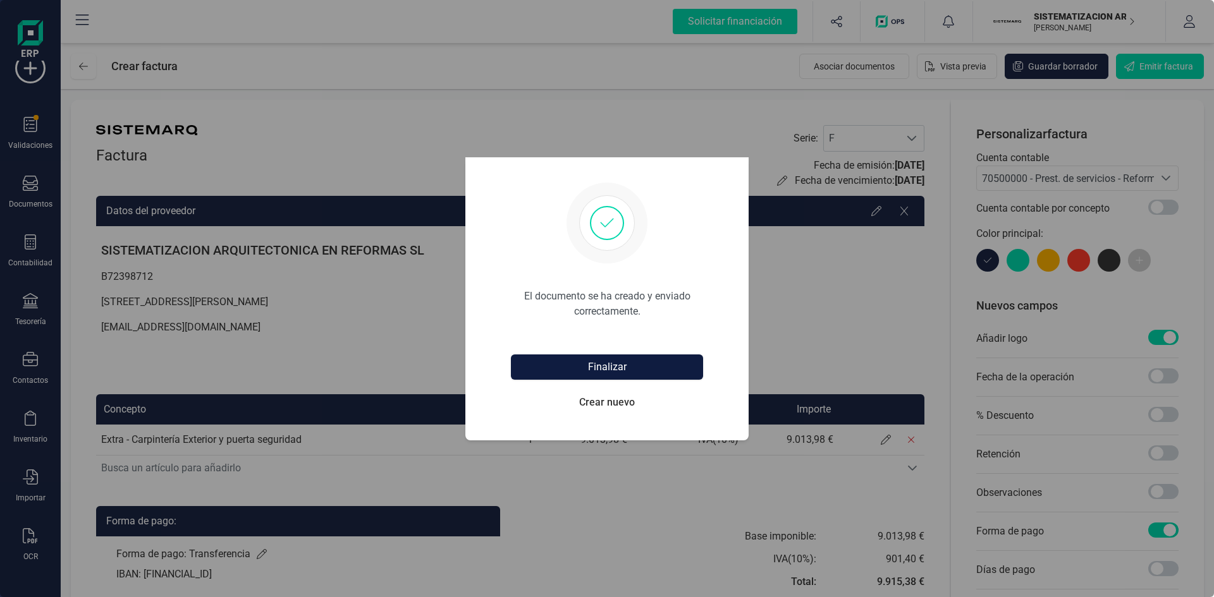
click at [619, 374] on button "Finalizar" at bounding box center [607, 367] width 192 height 25
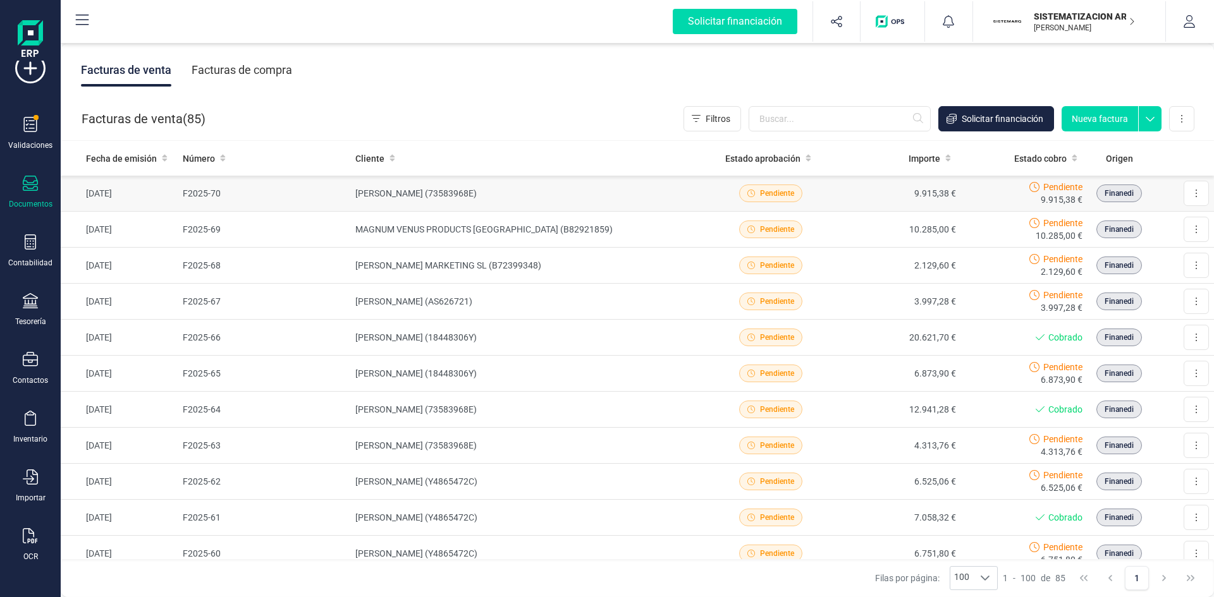
click at [647, 197] on td "[PERSON_NAME] [PERSON_NAME] (73583968E)" at bounding box center [528, 194] width 356 height 36
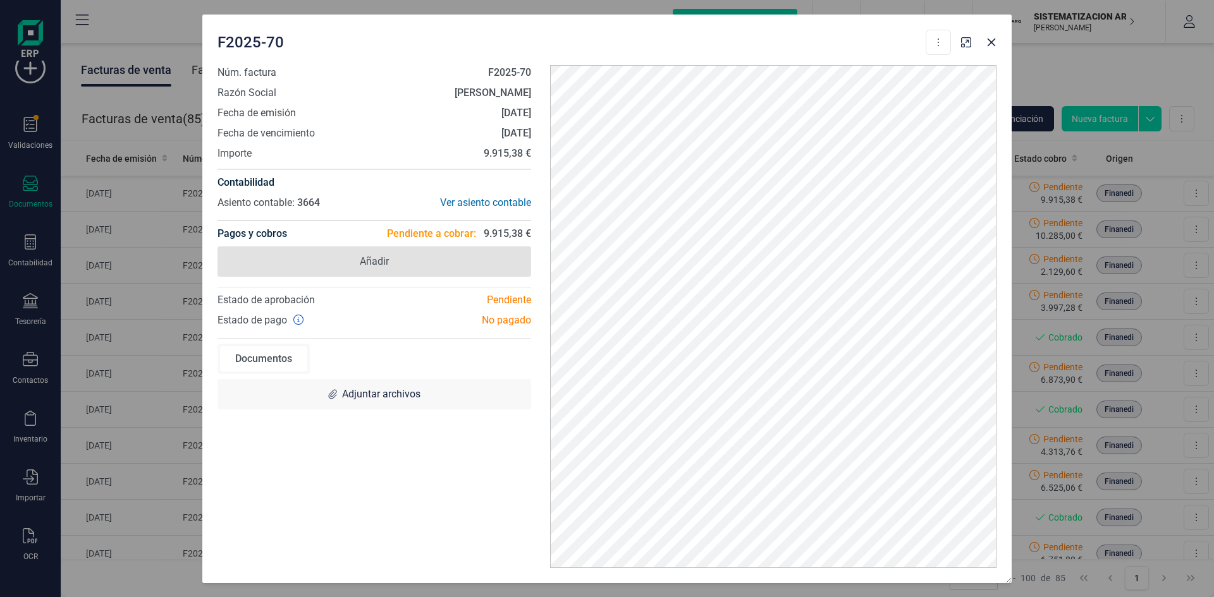
click at [393, 264] on span "Añadir" at bounding box center [373, 262] width 313 height 30
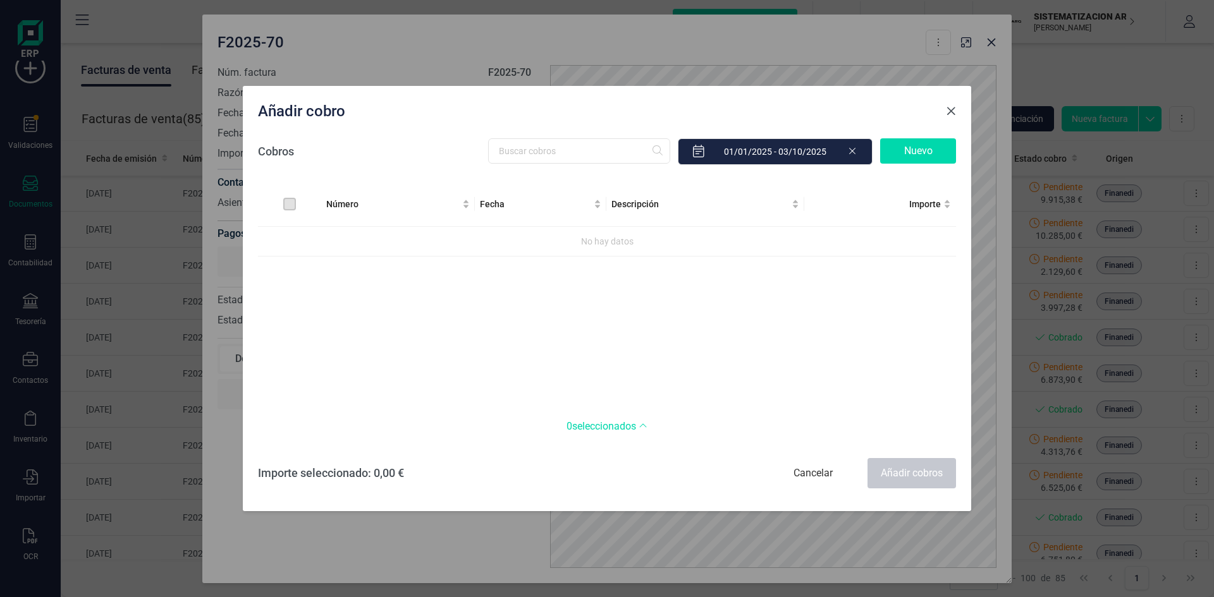
click at [949, 113] on span "Close" at bounding box center [951, 111] width 10 height 10
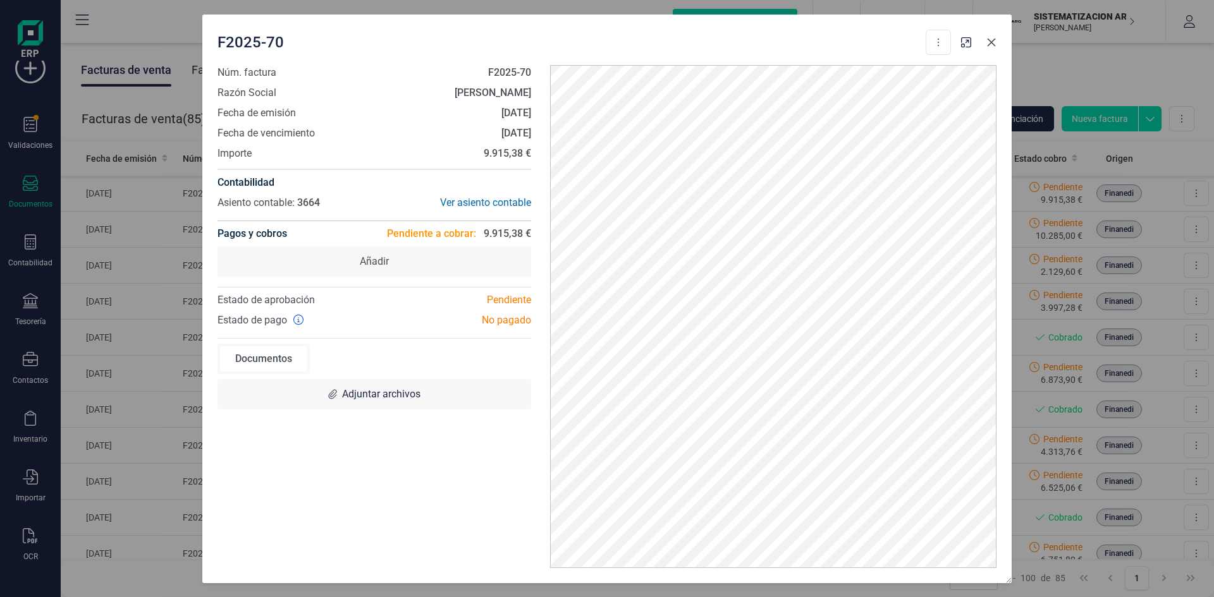
click at [994, 47] on button "Close" at bounding box center [991, 42] width 20 height 20
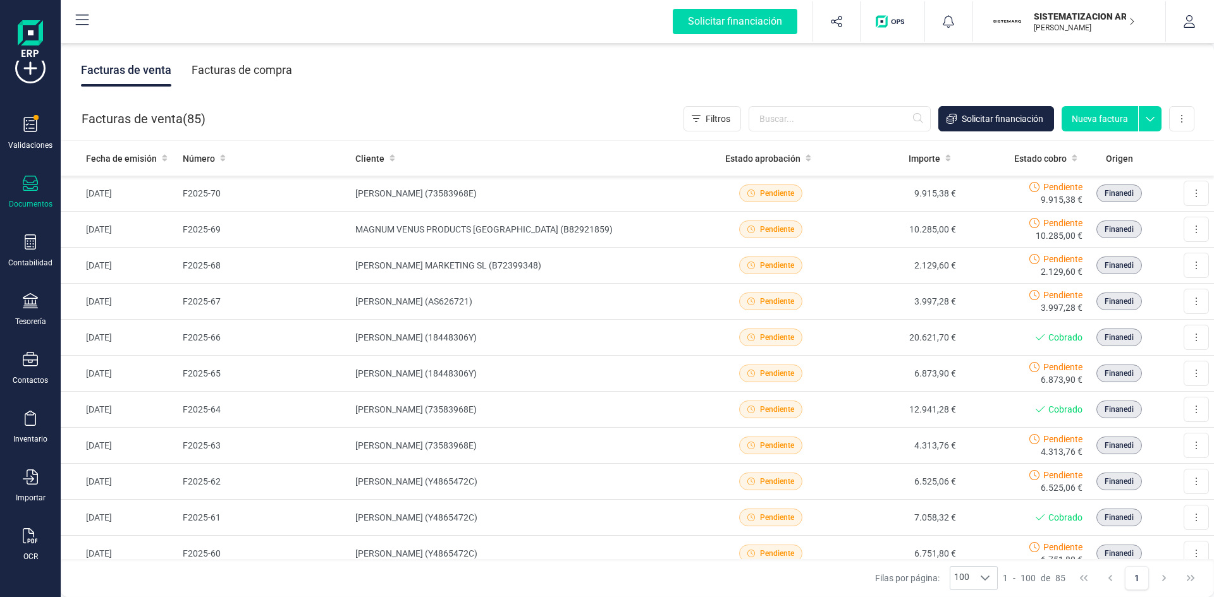
click at [1002, 38] on button "SISTEMATIZACION ARQUITECTONICA EN REFORMAS SL ANNE LOUISE" at bounding box center [1069, 21] width 162 height 40
click at [741, 137] on div "Facturas de venta ( 85 ) Filtros Solicitar financiación Nueva factura Importar …" at bounding box center [637, 118] width 1153 height 43
click at [834, 191] on td "9.915,38 €" at bounding box center [897, 194] width 127 height 36
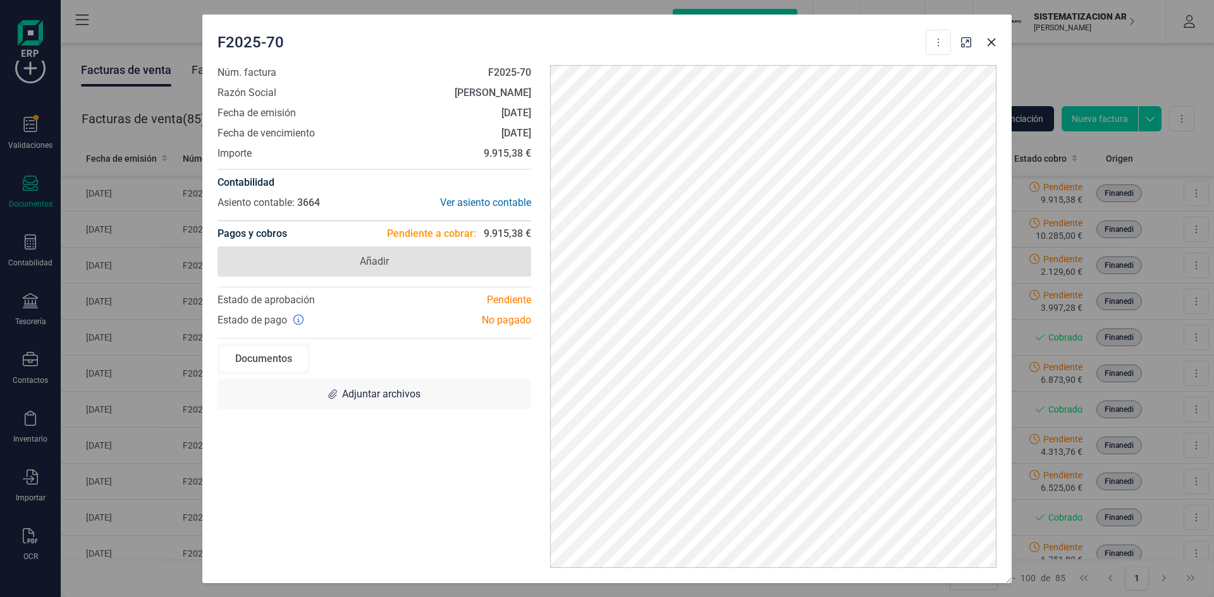
click at [429, 257] on span "Añadir" at bounding box center [373, 262] width 313 height 30
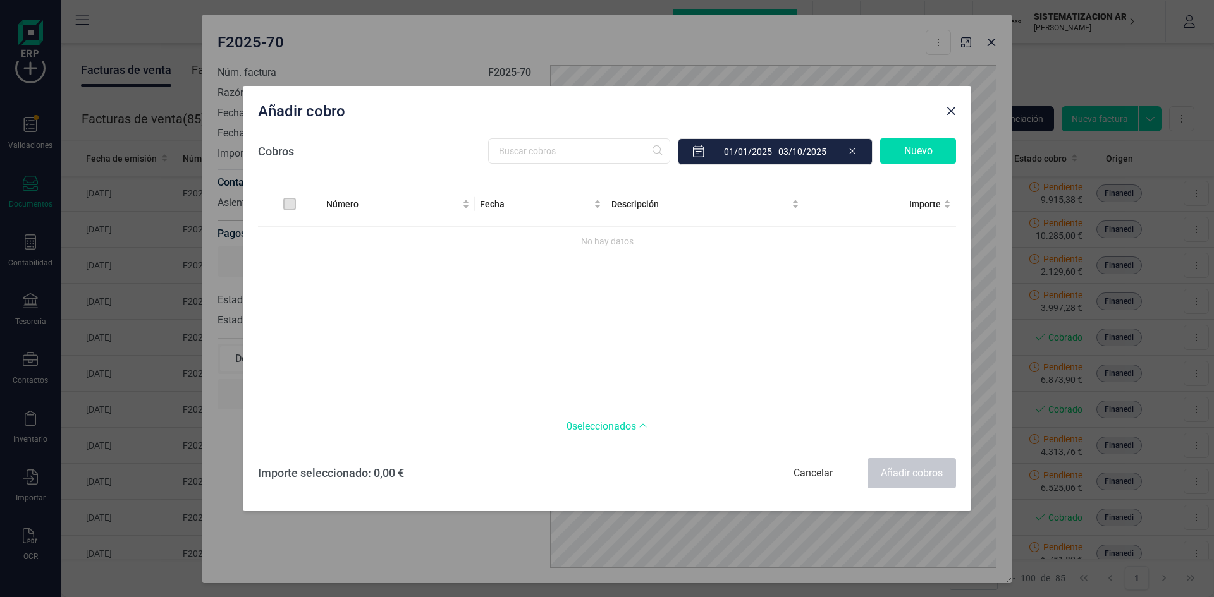
click at [920, 149] on div "Nuevo" at bounding box center [918, 150] width 76 height 25
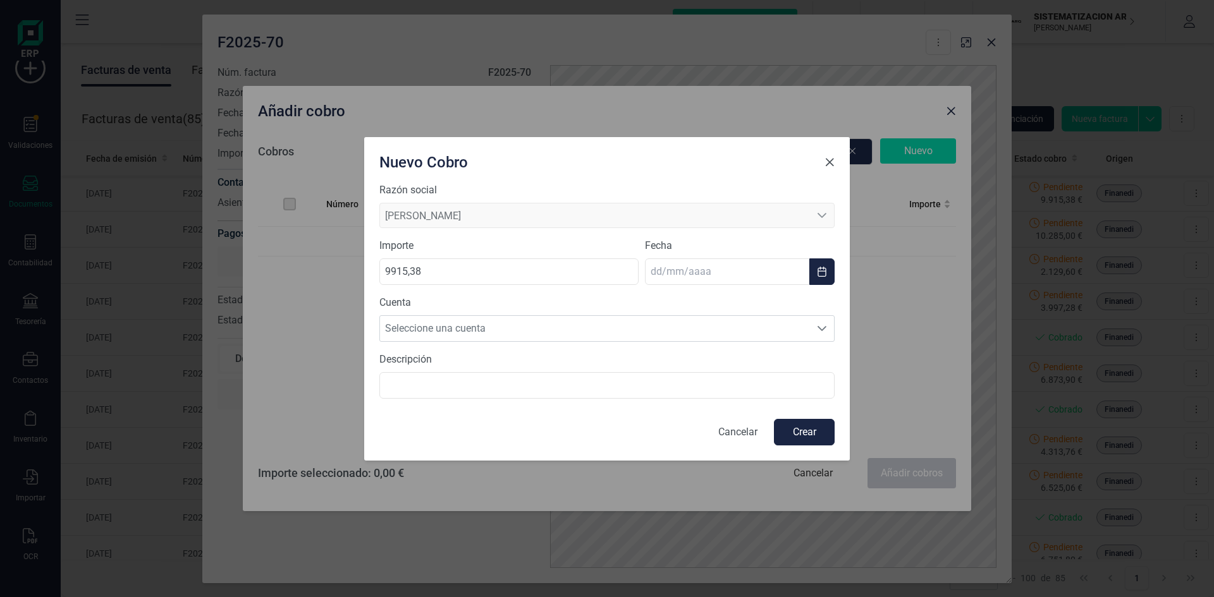
click at [828, 164] on span "Close" at bounding box center [829, 162] width 10 height 10
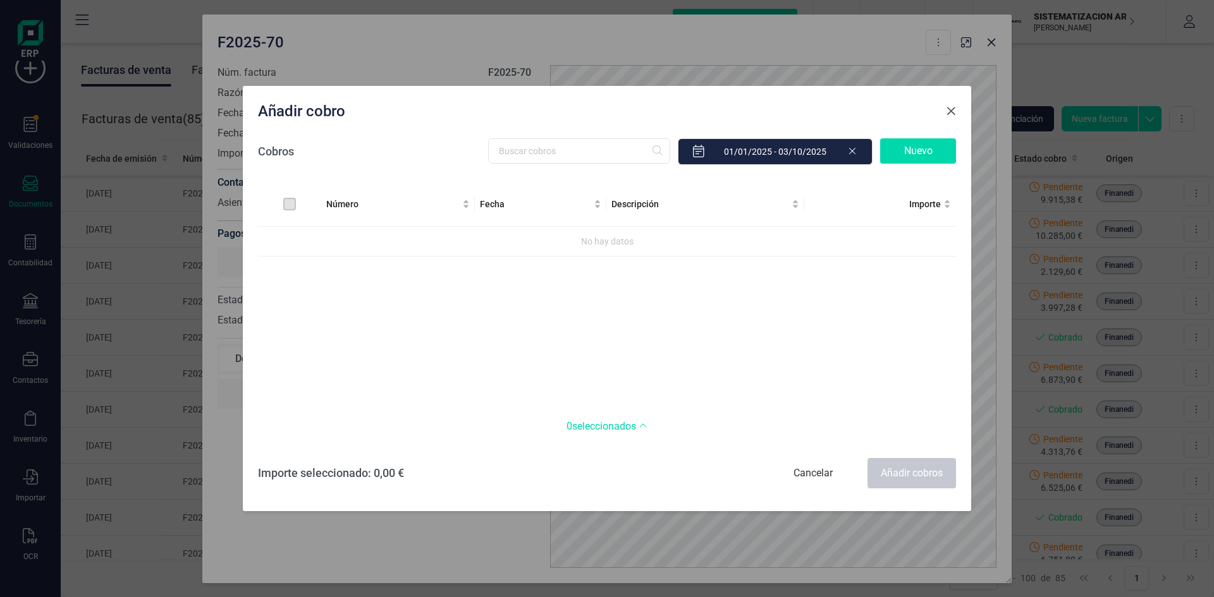
click at [943, 115] on button "Close" at bounding box center [950, 111] width 20 height 20
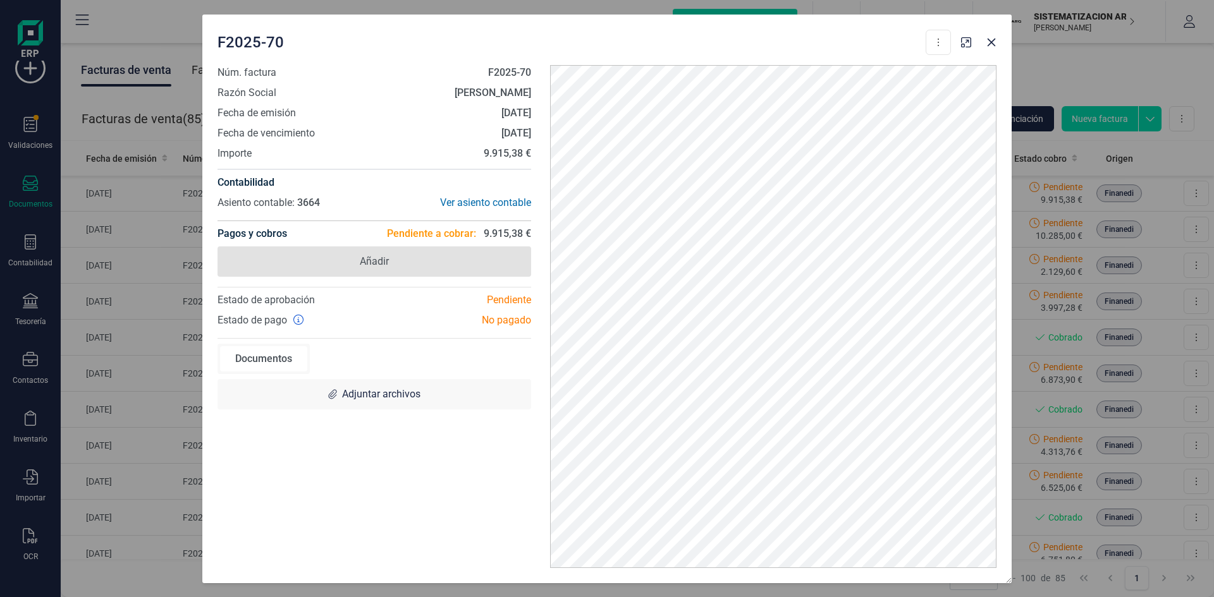
click at [404, 260] on span "Añadir" at bounding box center [373, 262] width 313 height 30
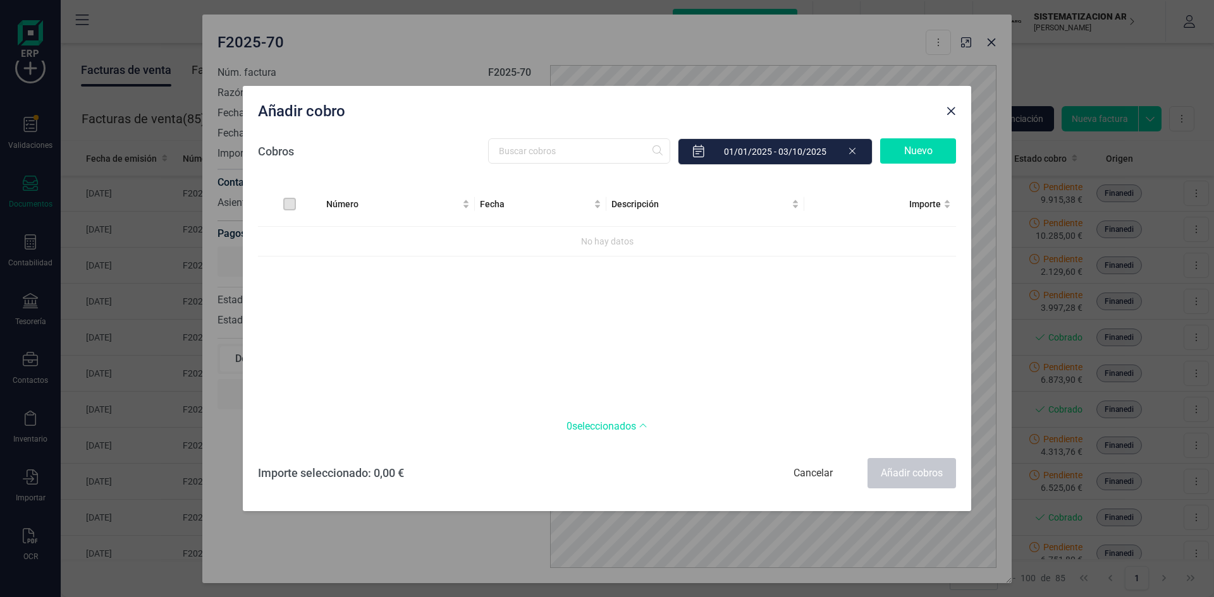
click at [900, 154] on div "Nuevo" at bounding box center [918, 150] width 76 height 25
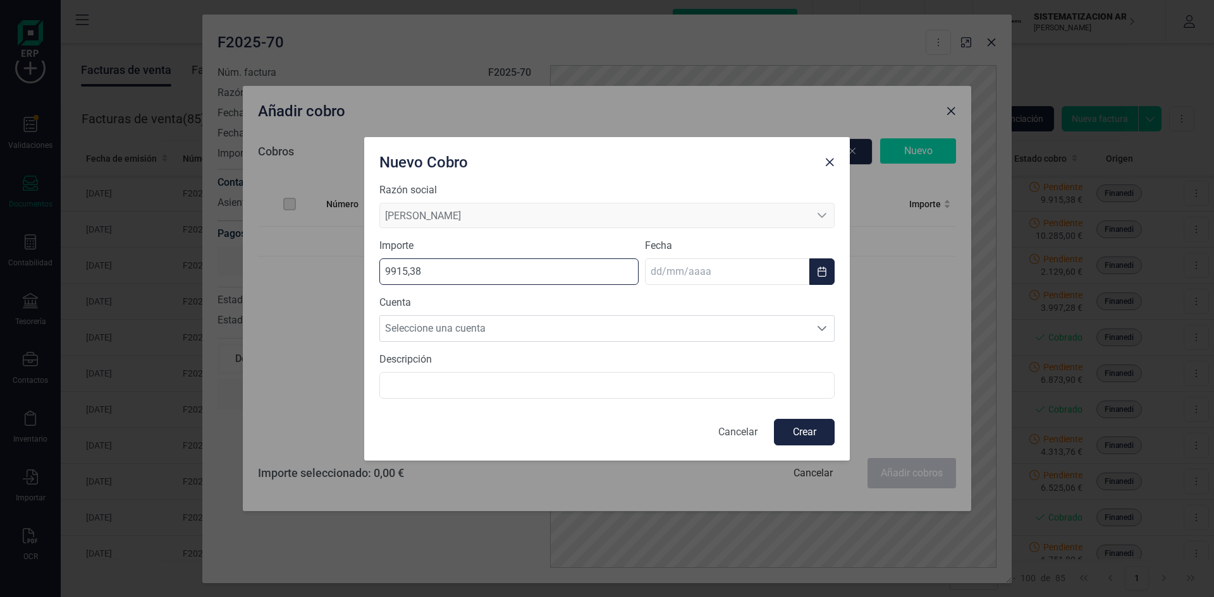
drag, startPoint x: 525, startPoint y: 278, endPoint x: 279, endPoint y: 286, distance: 245.4
click at [279, 286] on div "Nuevo Cobro Razón social SERGIO AJA LÓPEZ SERGIO AJA LÓPEZ SERGIO AJA LÓPEZ Imp…" at bounding box center [607, 298] width 1214 height 597
type input "4,95"
drag, startPoint x: 447, startPoint y: 269, endPoint x: 341, endPoint y: 256, distance: 106.9
click at [341, 256] on div "Nuevo Cobro Razón social SERGIO AJA LÓPEZ SERGIO AJA LÓPEZ SERGIO AJA LÓPEZ Imp…" at bounding box center [607, 298] width 1214 height 597
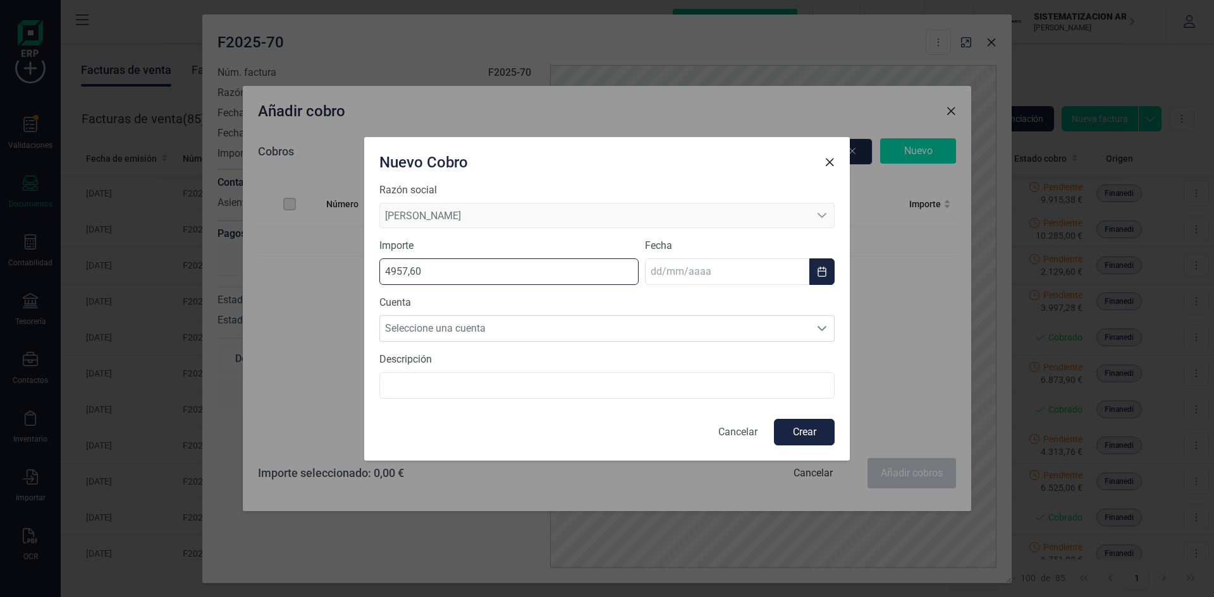
type input "4957,69"
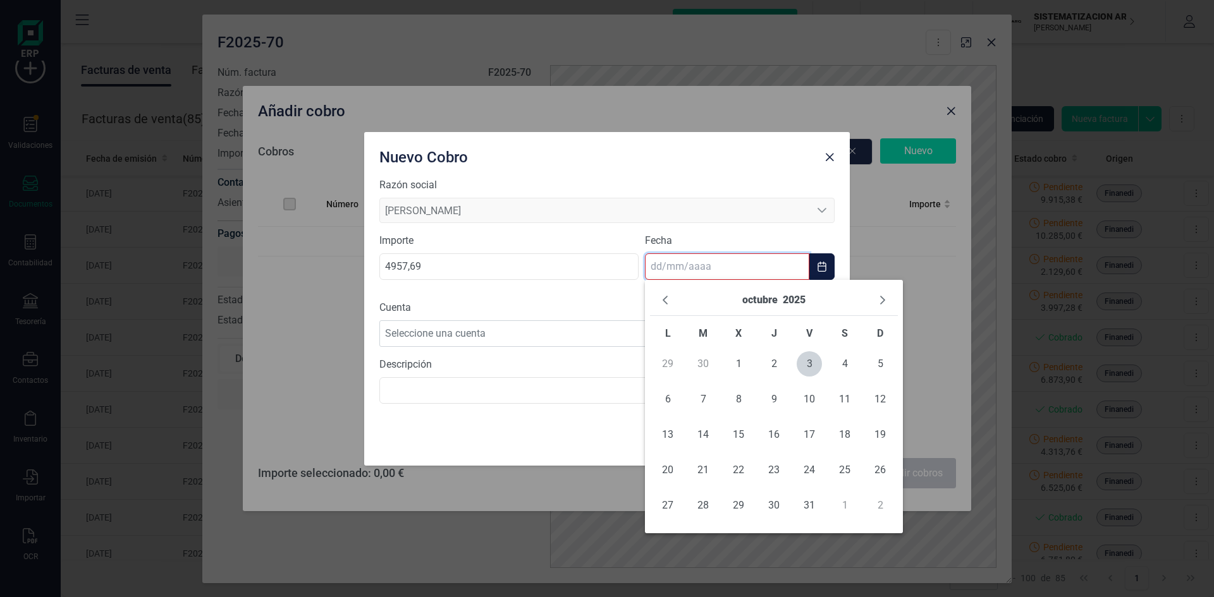
click at [659, 276] on input "text" at bounding box center [727, 266] width 164 height 27
drag, startPoint x: 659, startPoint y: 274, endPoint x: 655, endPoint y: 267, distance: 7.9
click at [655, 267] on input "text" at bounding box center [727, 266] width 164 height 27
click at [663, 300] on icon "Previous Month" at bounding box center [664, 300] width 5 height 9
click at [669, 438] on span "15" at bounding box center [667, 434] width 25 height 25
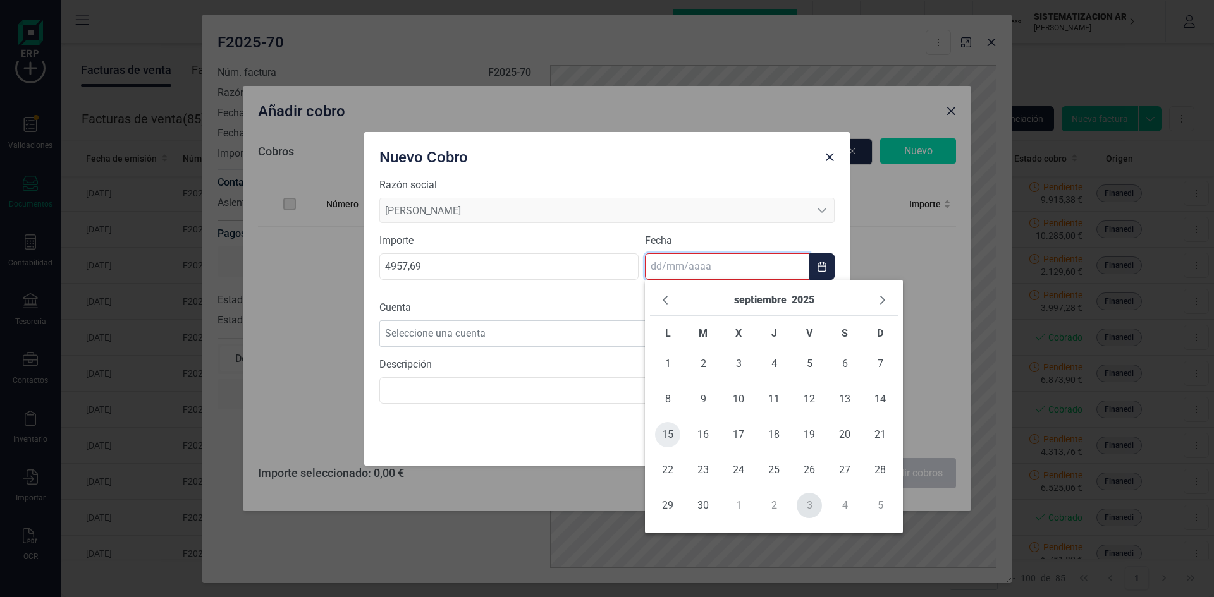
type input "[DATE]"
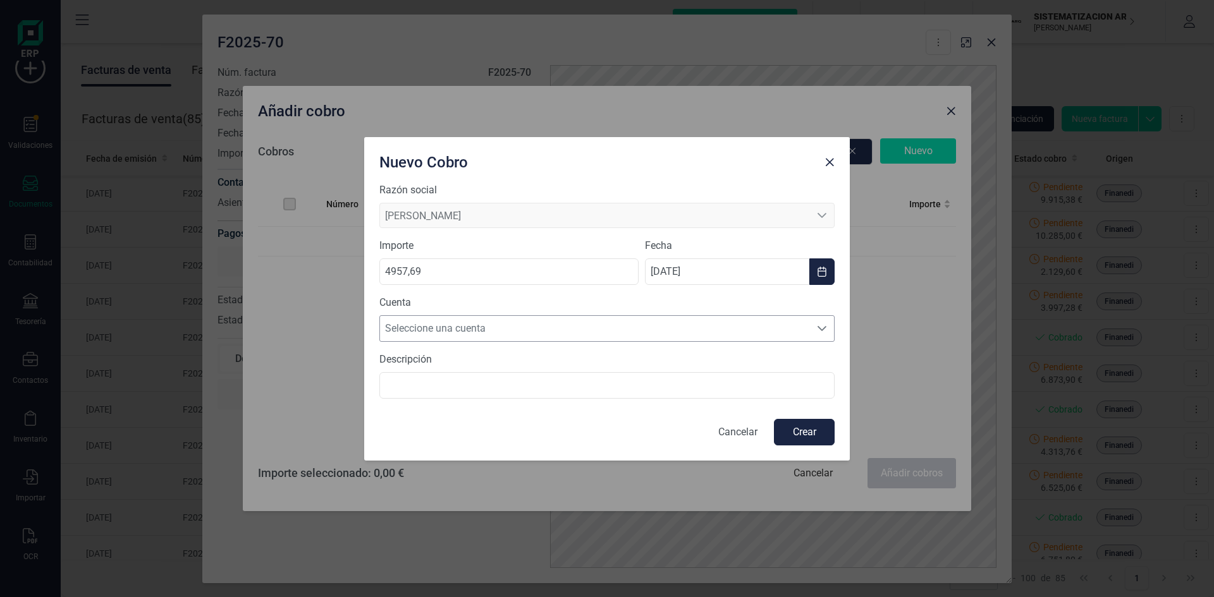
click at [566, 324] on span "Seleccione una cuenta" at bounding box center [595, 328] width 430 height 25
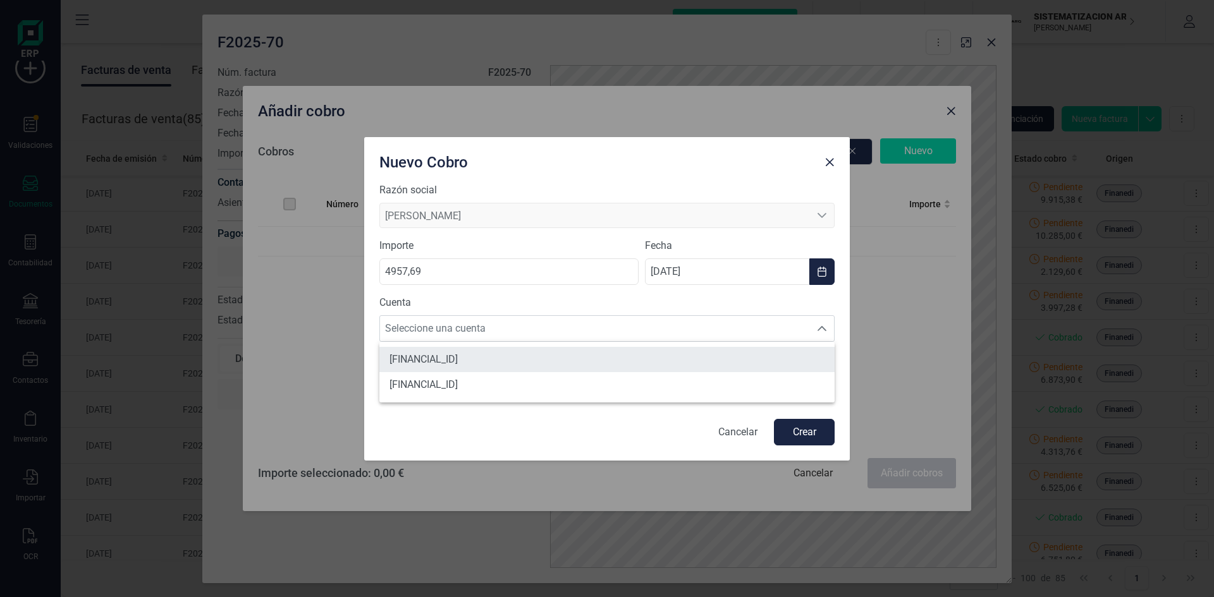
click at [541, 366] on li "[FINANCIAL_ID]" at bounding box center [606, 359] width 455 height 25
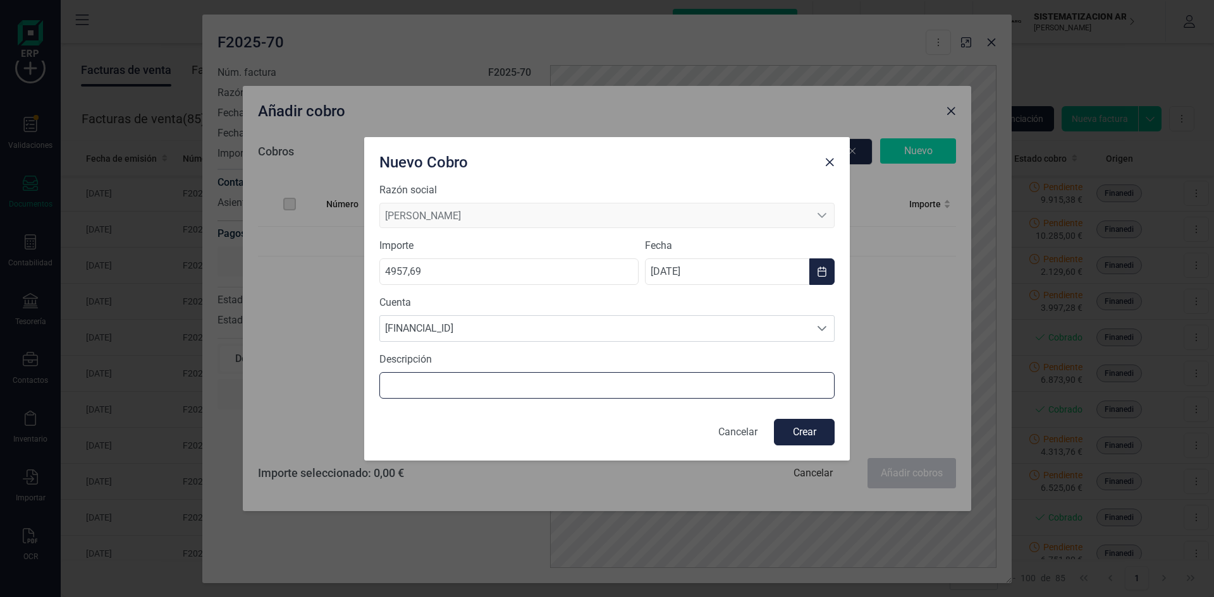
click at [542, 380] on input "text" at bounding box center [606, 385] width 455 height 27
type input "SCD Reformas 50% Ventanas"
click at [812, 440] on button "Crear" at bounding box center [804, 432] width 61 height 27
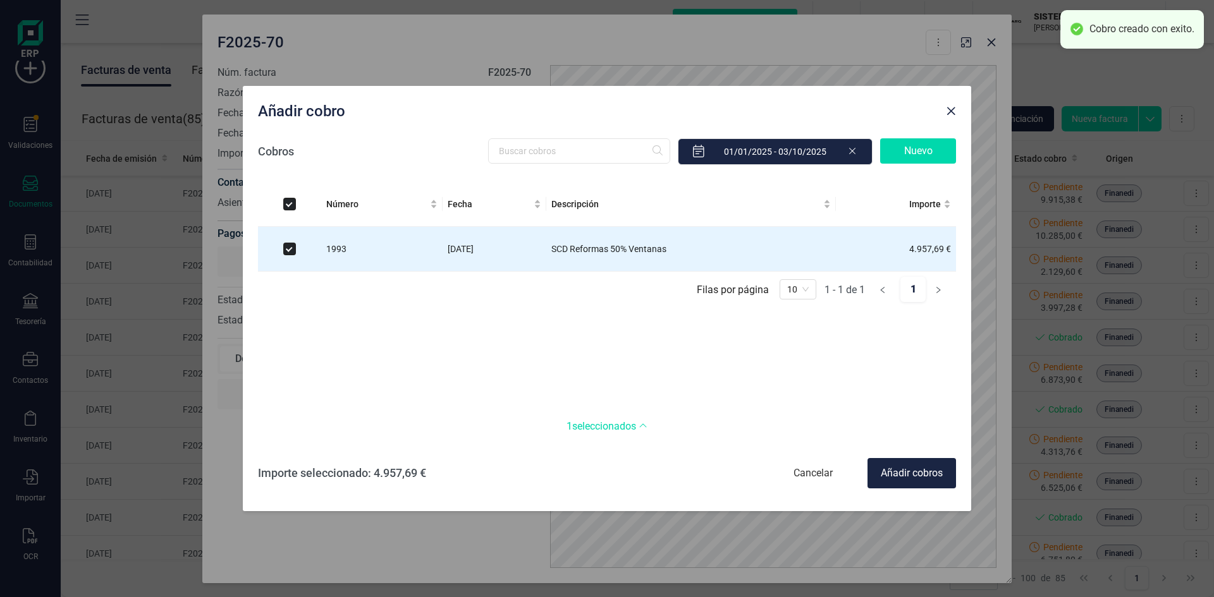
click at [902, 477] on div "Añadir cobros" at bounding box center [911, 473] width 88 height 30
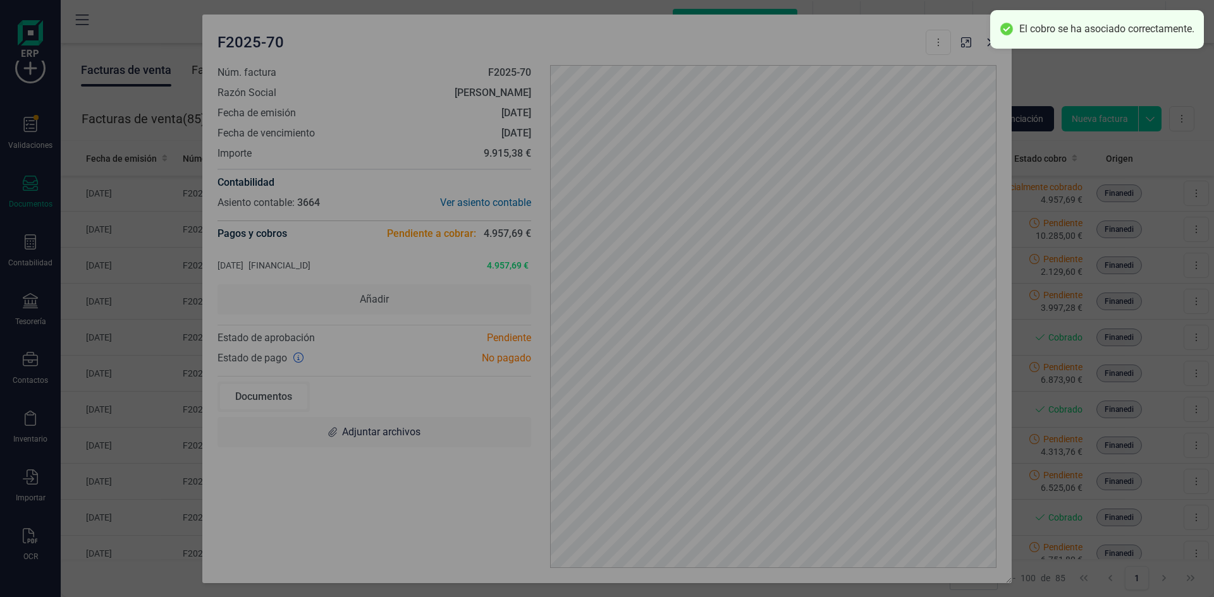
checkbox input "false"
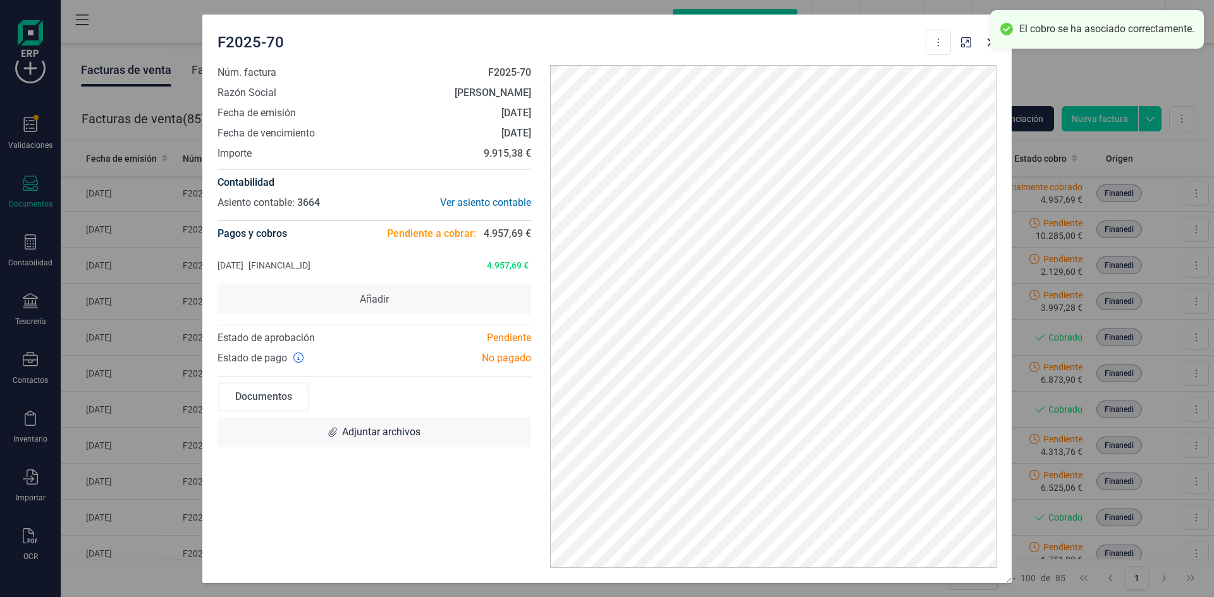
click at [983, 50] on div at bounding box center [979, 39] width 46 height 28
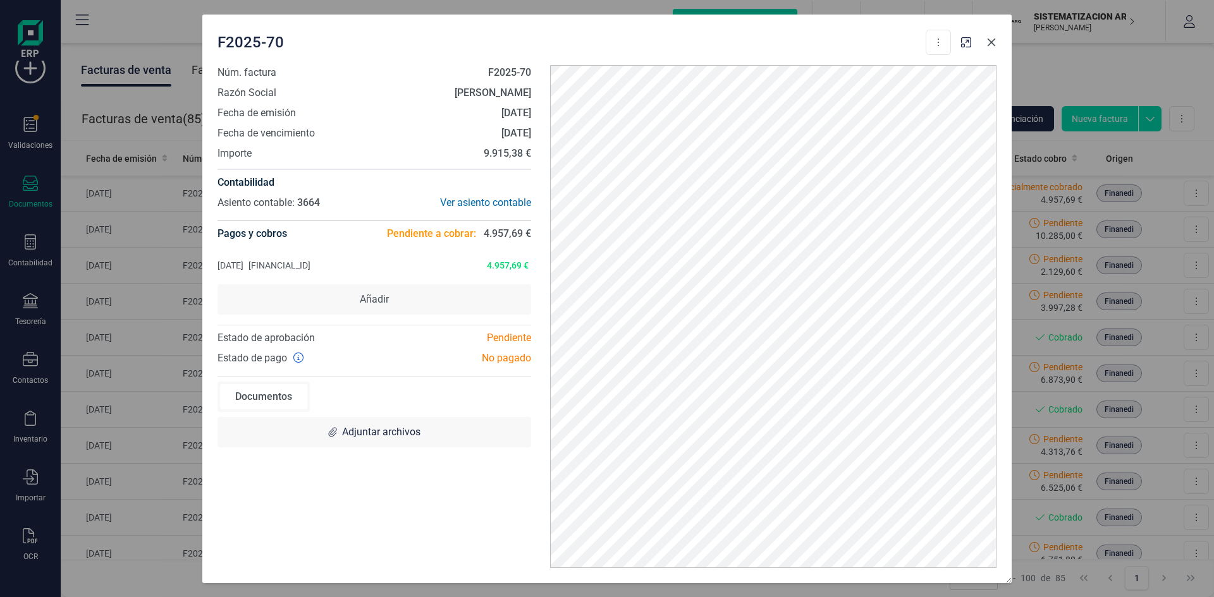
click at [986, 46] on icon "Close" at bounding box center [991, 42] width 10 height 10
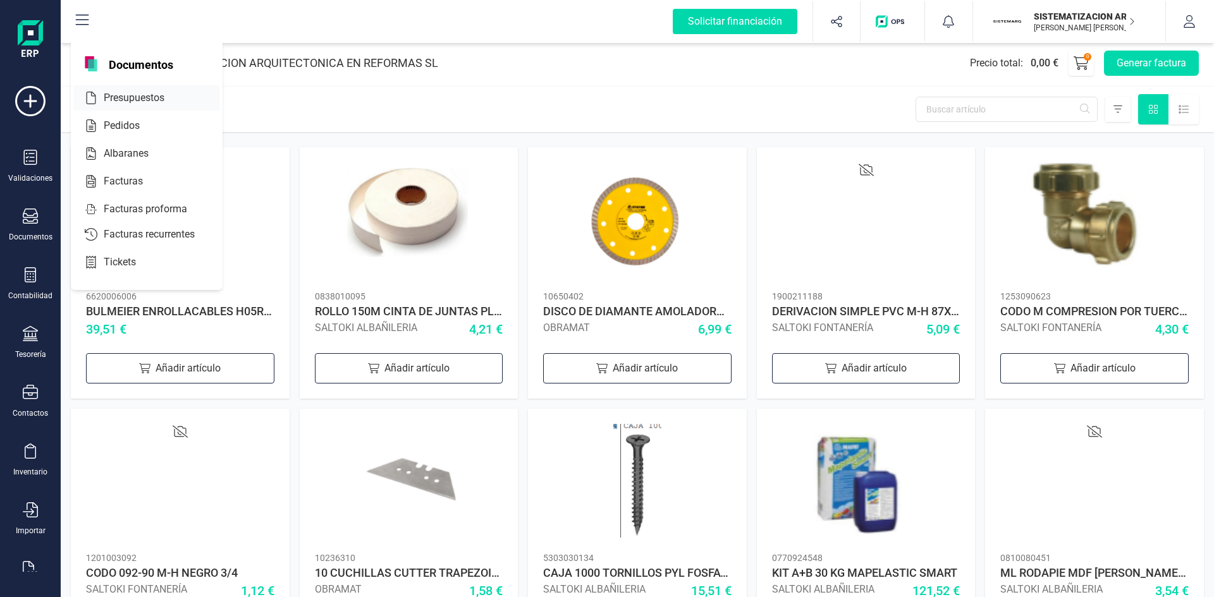
click at [138, 95] on span "Presupuestos" at bounding box center [143, 97] width 88 height 15
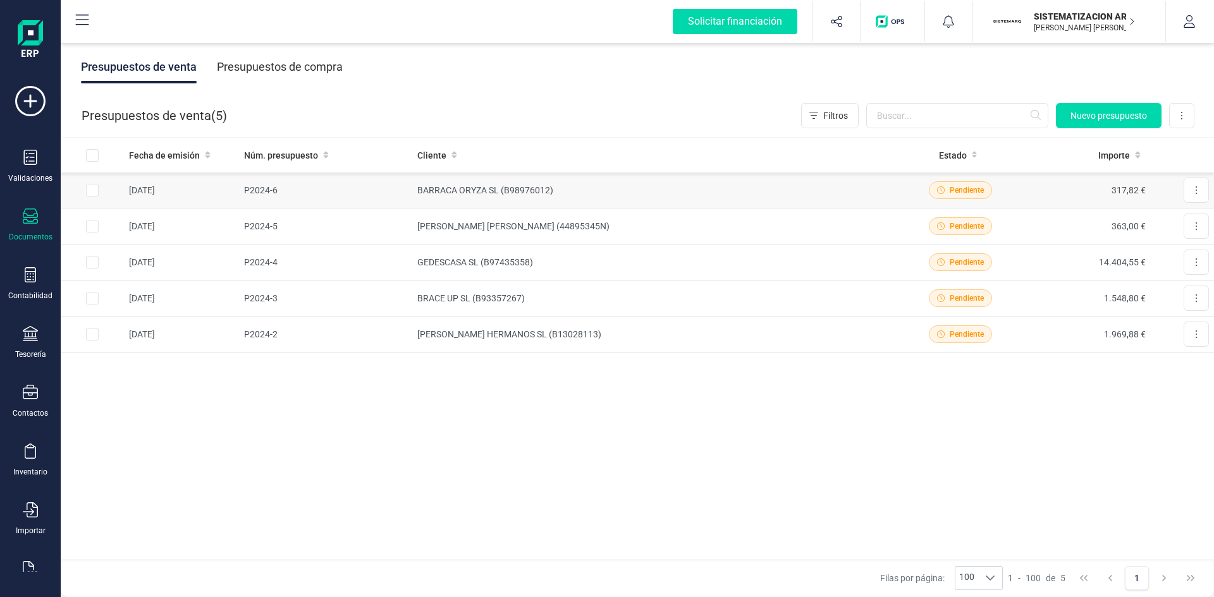
click at [285, 200] on td "P2024-6" at bounding box center [325, 191] width 173 height 36
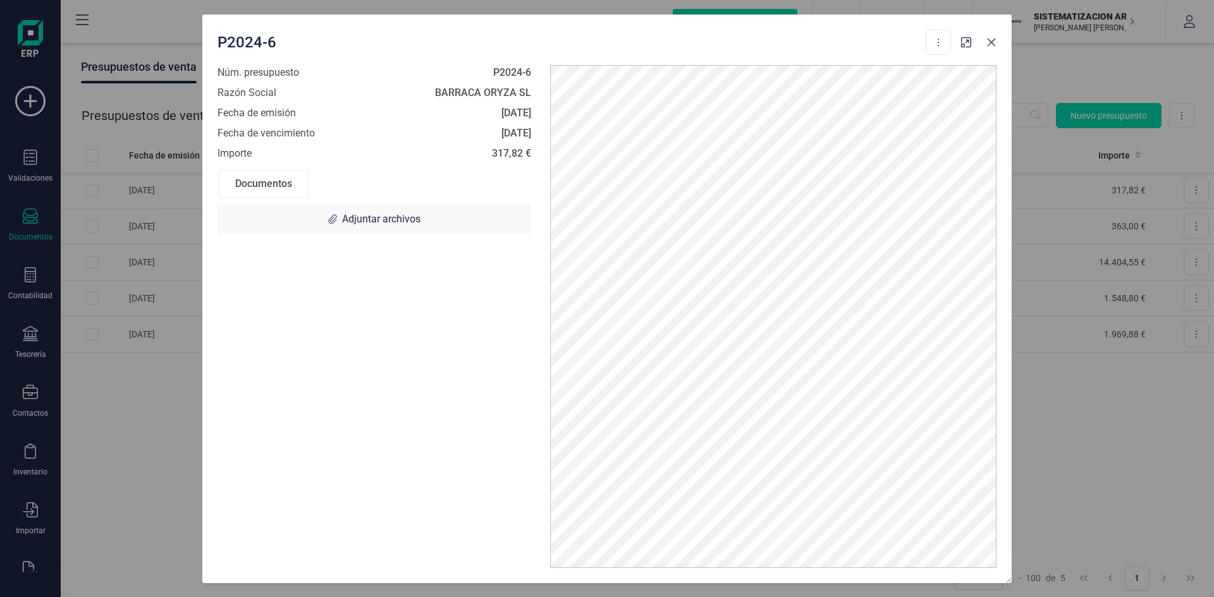
click at [998, 40] on button "Close" at bounding box center [991, 42] width 20 height 20
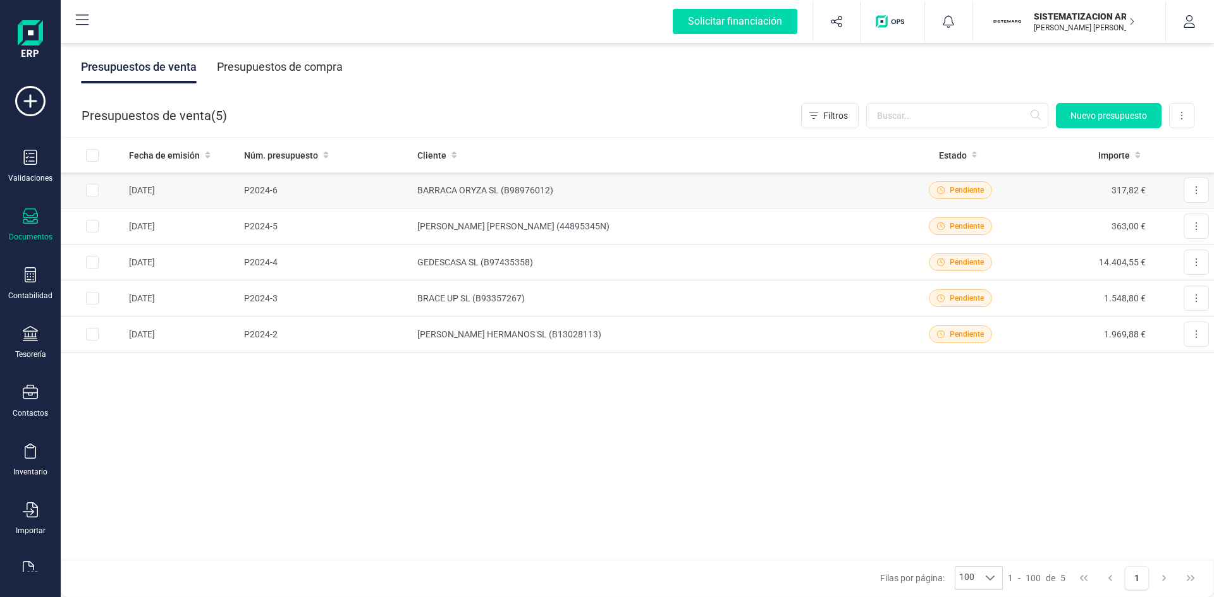
click at [1023, 185] on td "317,82 €" at bounding box center [1086, 191] width 127 height 36
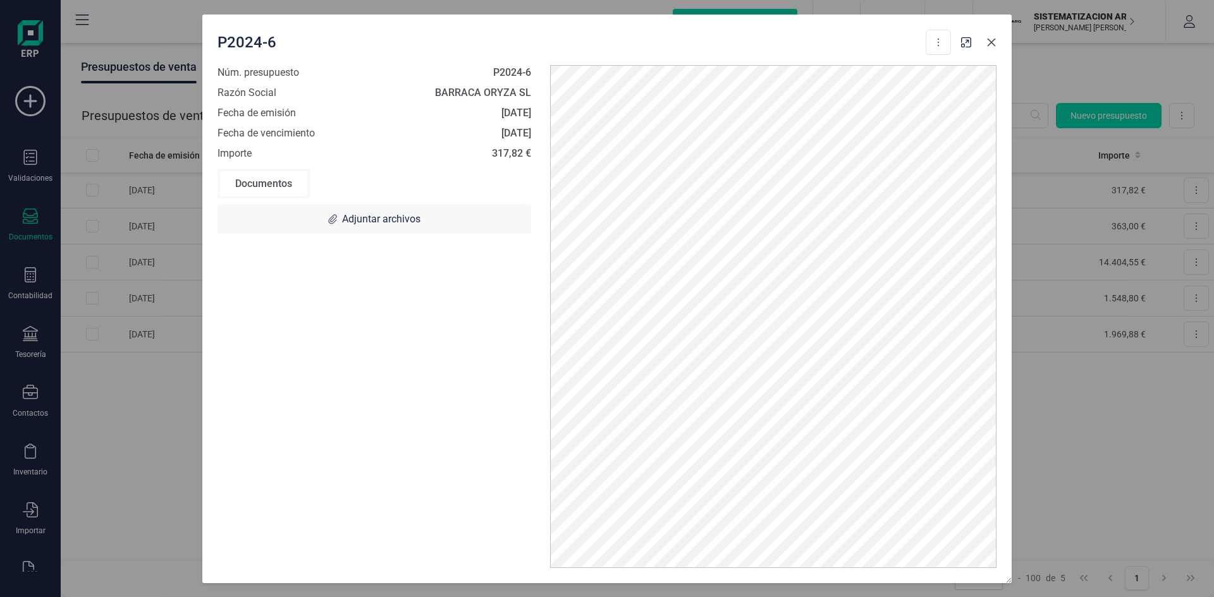
click at [991, 47] on icon "Close" at bounding box center [991, 42] width 10 height 10
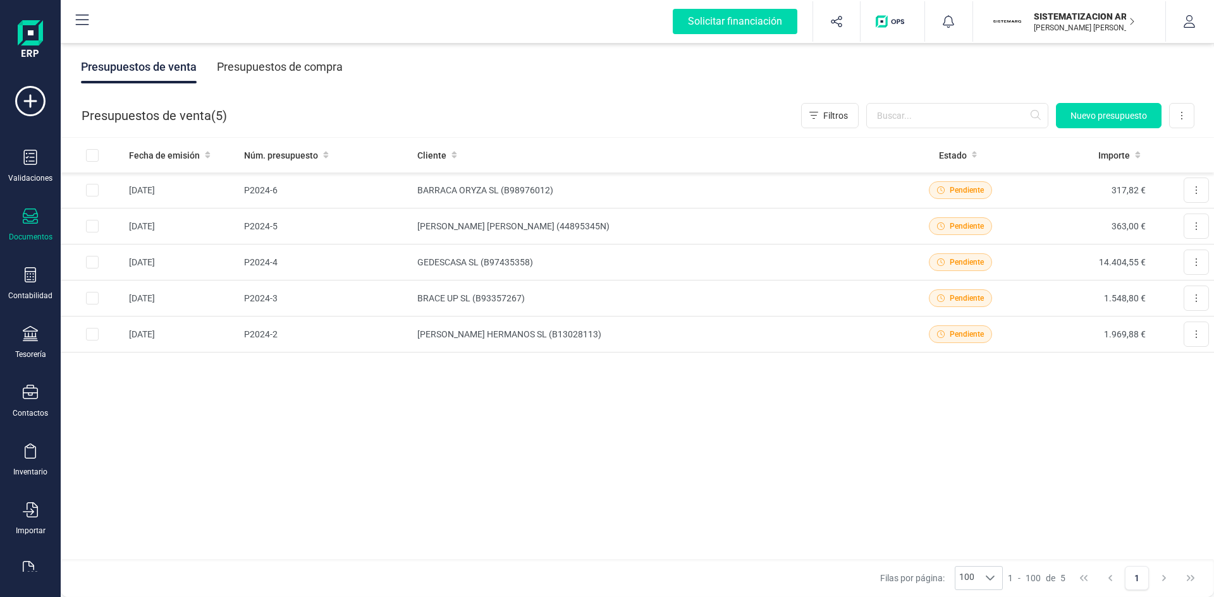
click at [39, 223] on div "Documentos" at bounding box center [30, 225] width 51 height 33
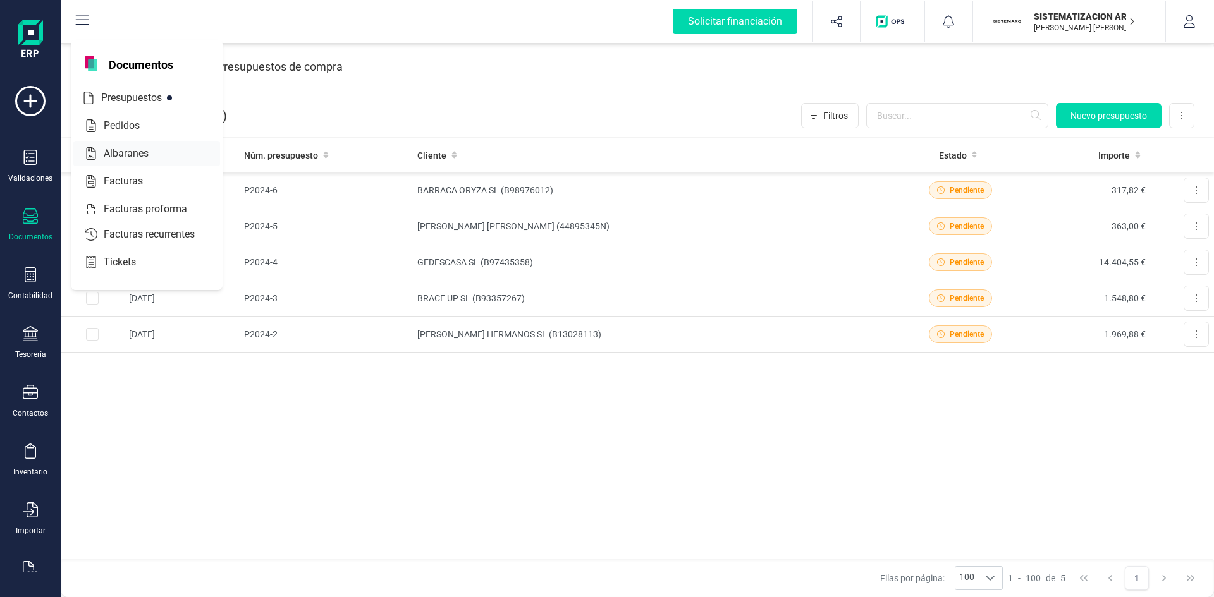
click at [137, 154] on span "Albaranes" at bounding box center [135, 153] width 73 height 15
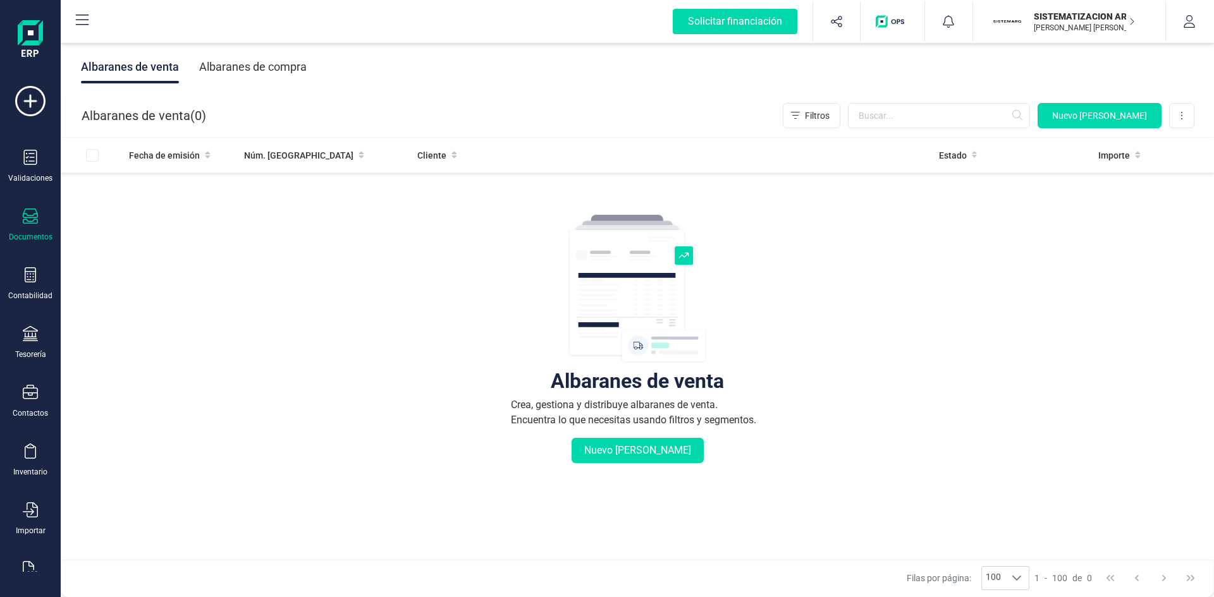
click at [31, 225] on div at bounding box center [30, 218] width 15 height 18
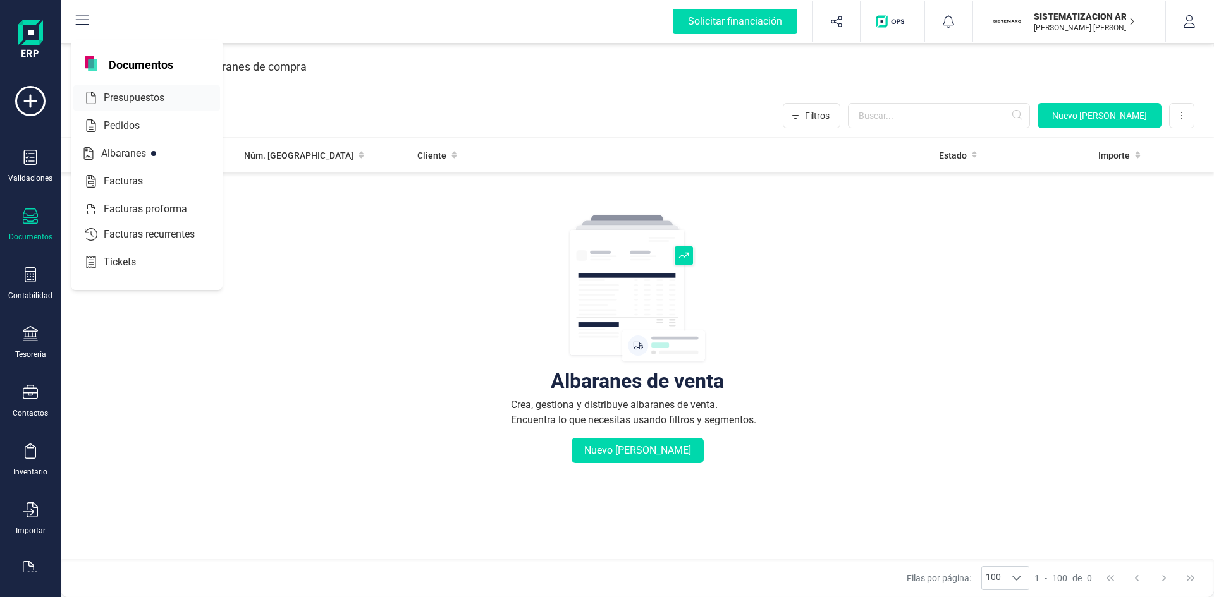
click at [152, 104] on span "Presupuestos" at bounding box center [143, 97] width 88 height 15
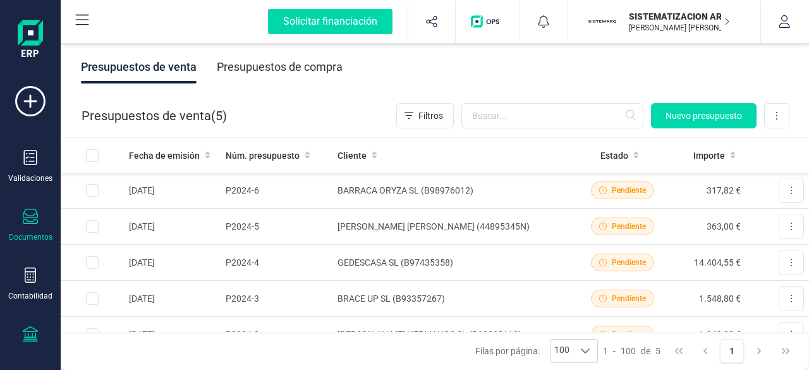
click at [28, 334] on icon at bounding box center [30, 333] width 15 height 15
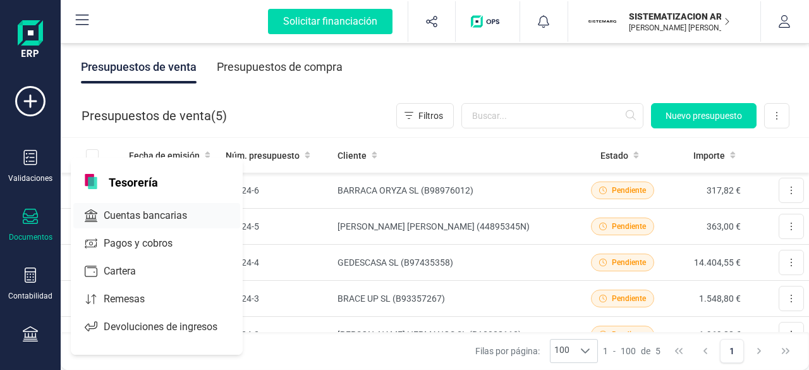
click at [190, 213] on div at bounding box center [198, 215] width 23 height 5
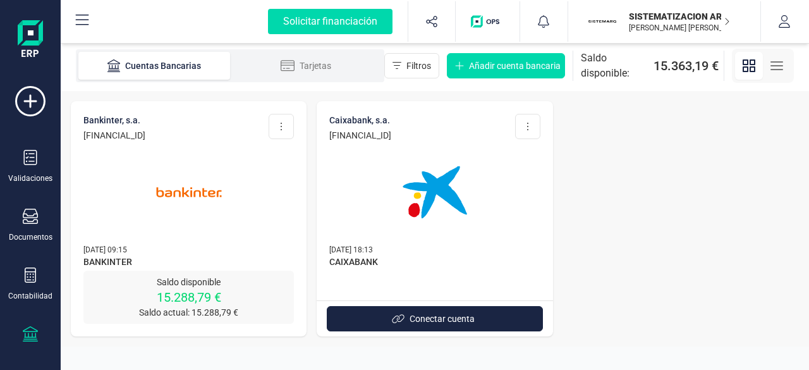
click at [212, 204] on img at bounding box center [189, 192] width 106 height 106
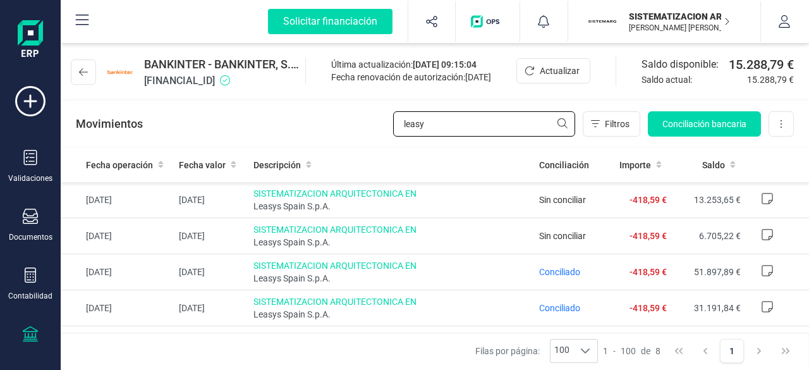
drag, startPoint x: 509, startPoint y: 127, endPoint x: 384, endPoint y: 127, distance: 125.8
click at [384, 127] on div "Movimientos leasy Filtros Conciliación bancaria Descargar Excel Eliminar cuenta" at bounding box center [435, 124] width 748 height 46
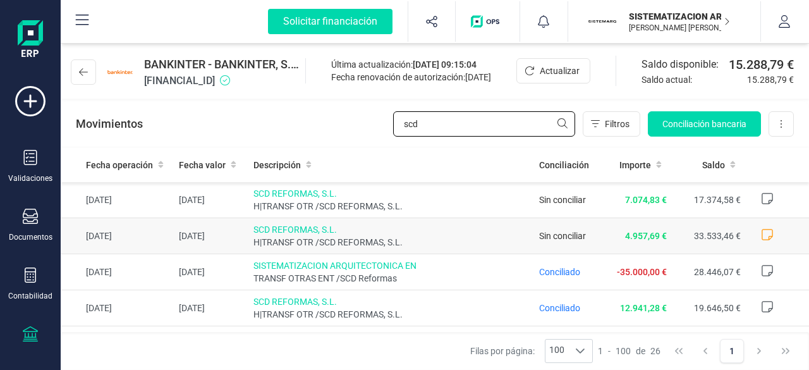
type input "scd"
click at [420, 222] on td "SCD REFORMAS, S.L. H|TRANSF OTR /SCD REFORMAS, S.L." at bounding box center [391, 236] width 286 height 36
drag, startPoint x: 703, startPoint y: 133, endPoint x: 384, endPoint y: 244, distance: 338.0
click at [384, 244] on span "H|TRANSF OTR /SCD REFORMAS, S.L." at bounding box center [391, 242] width 276 height 13
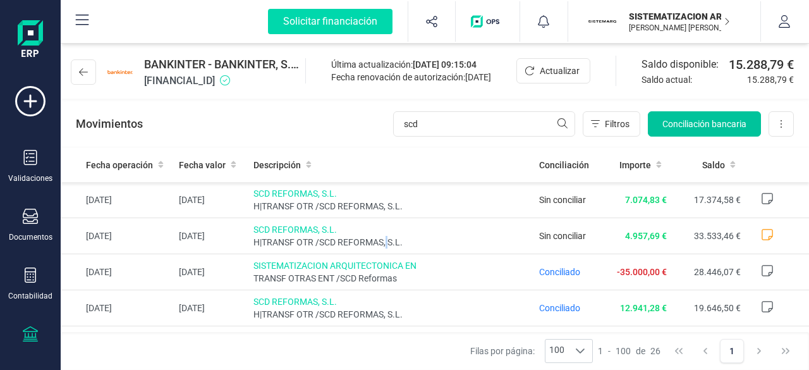
click at [697, 113] on button "Conciliación bancaria" at bounding box center [704, 123] width 113 height 25
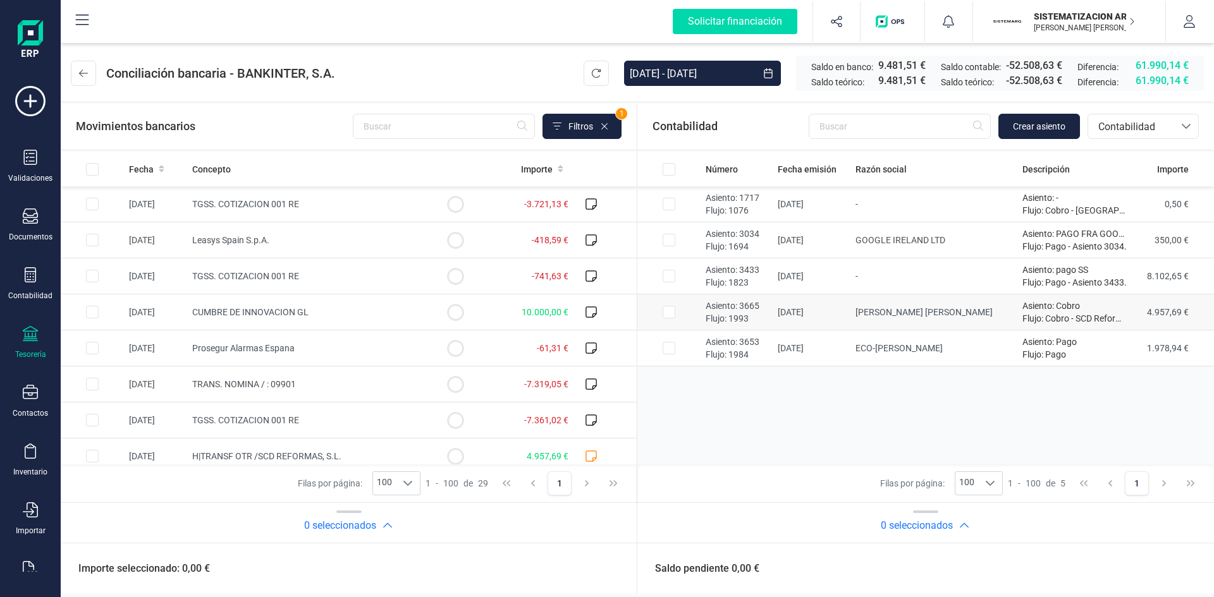
click at [676, 305] on td at bounding box center [668, 313] width 63 height 36
checkbox input "true"
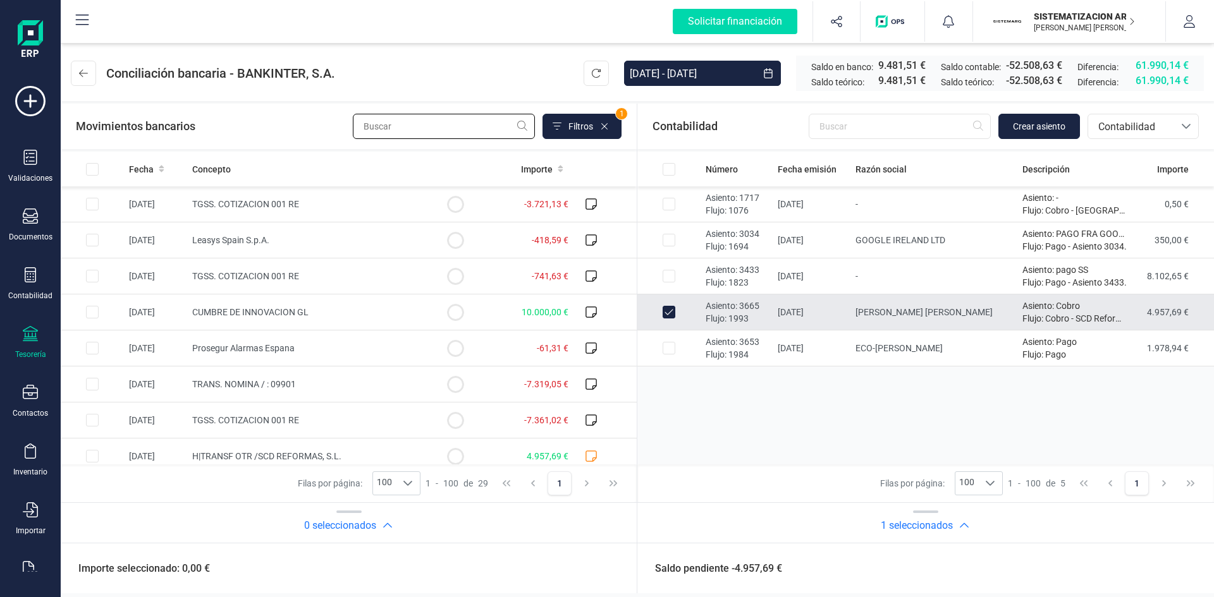
click at [467, 131] on input "text" at bounding box center [444, 126] width 182 height 25
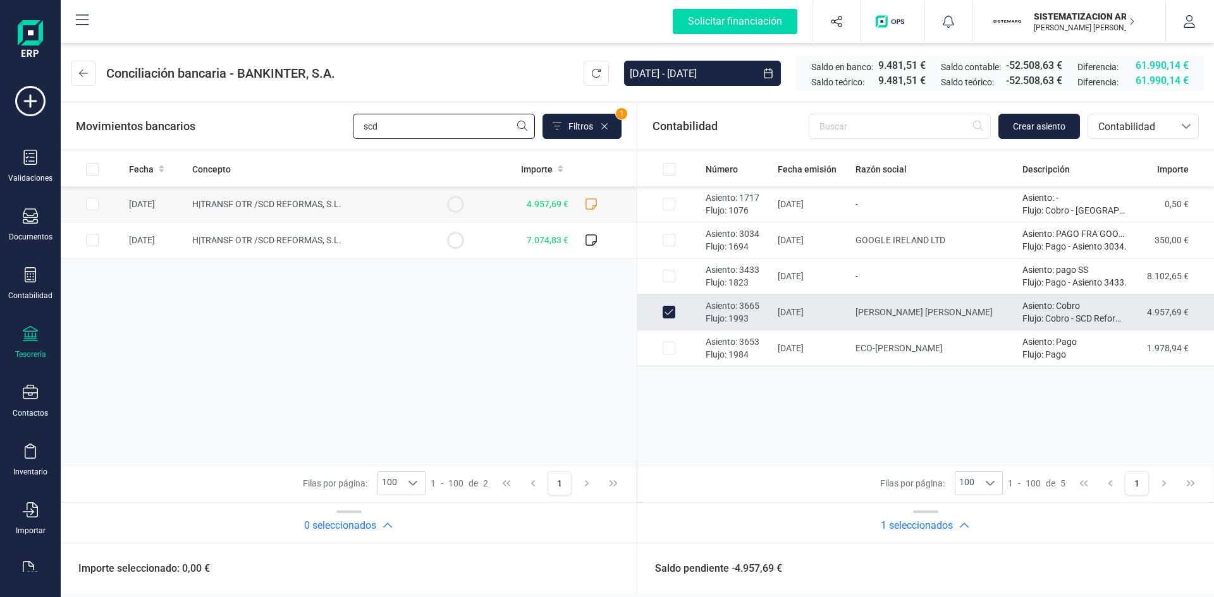
type input "scd"
click at [87, 207] on input "Row Selected 25037604-2c1d-4692-9935-46e3716a8266" at bounding box center [92, 204] width 13 height 13
checkbox input "true"
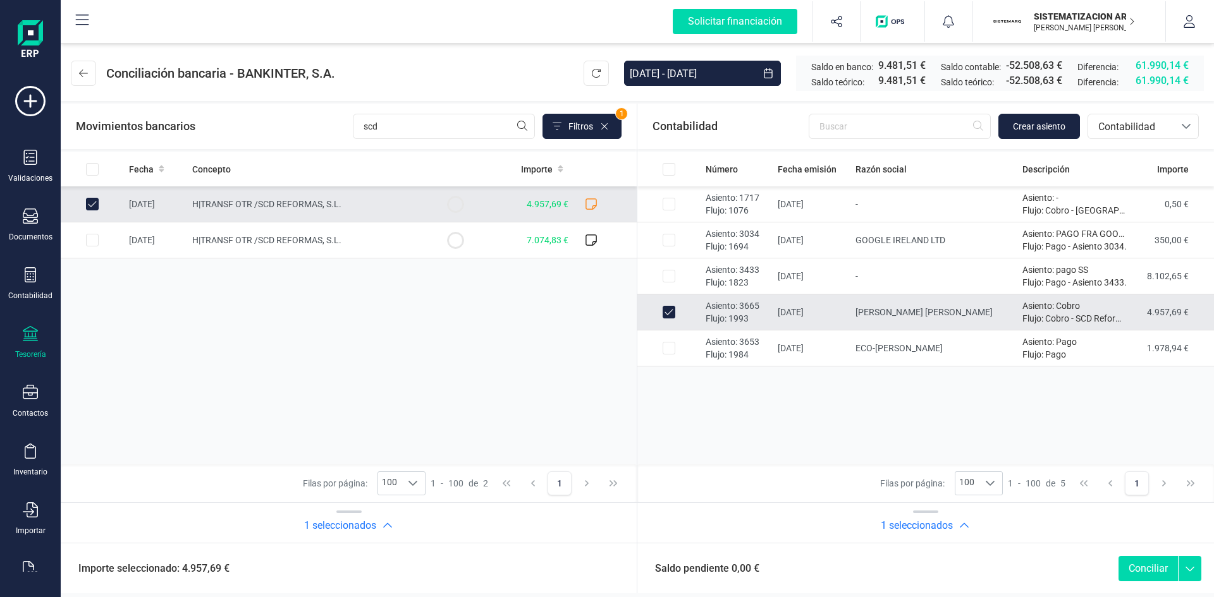
click at [1141, 581] on button "Conciliar" at bounding box center [1147, 568] width 59 height 25
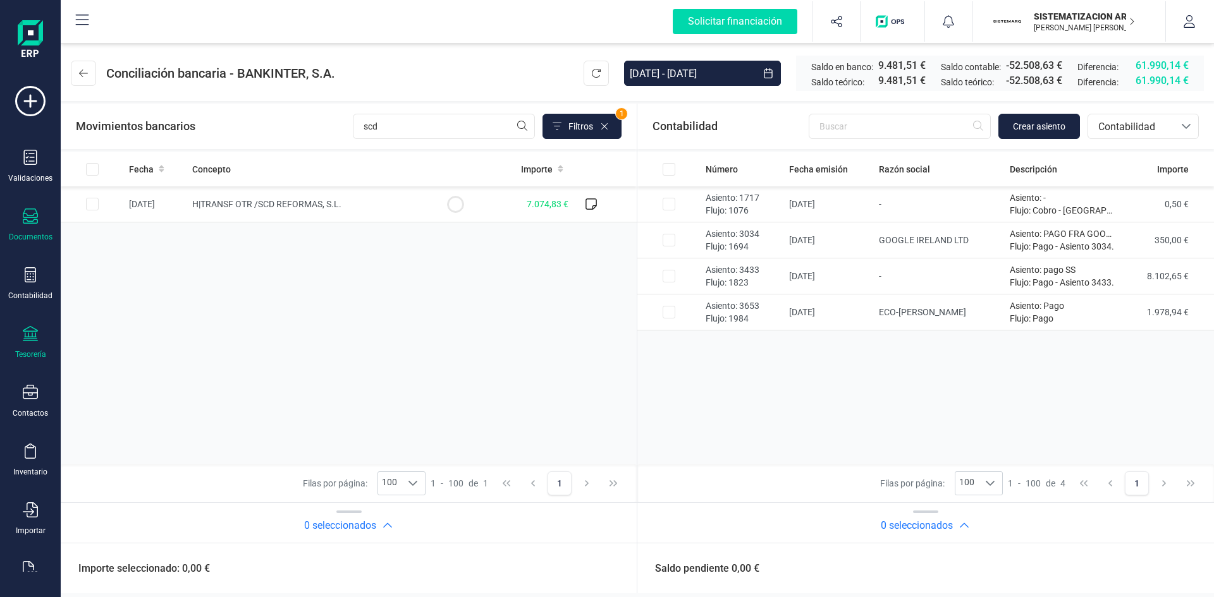
click at [36, 234] on div "Documentos" at bounding box center [31, 237] width 44 height 10
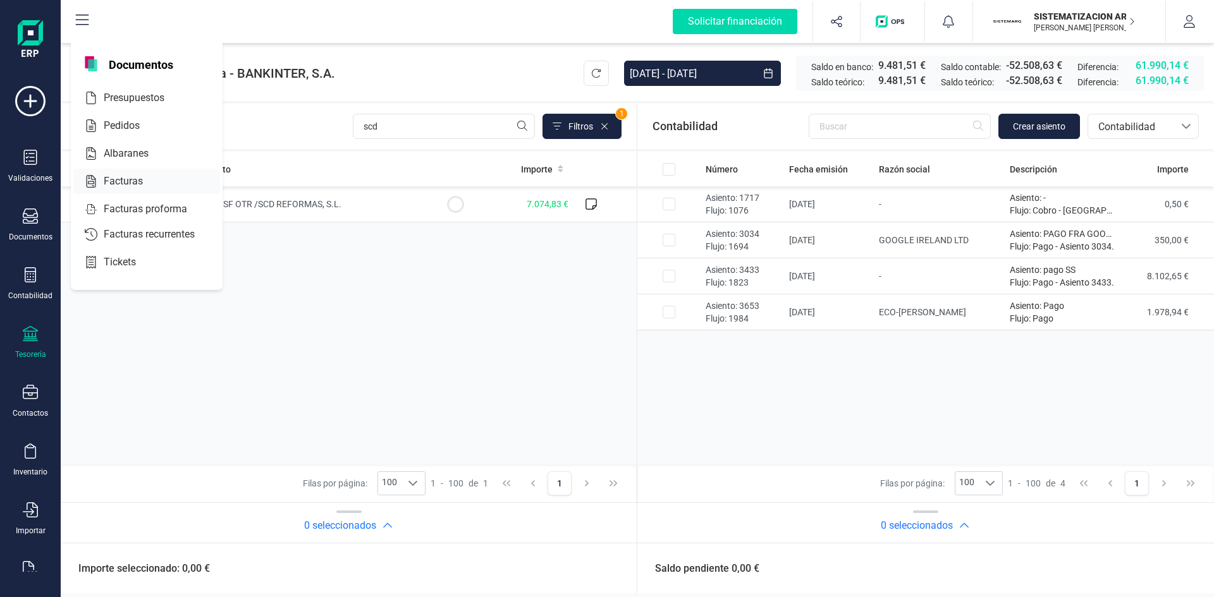
click at [113, 183] on span "Facturas" at bounding box center [132, 181] width 67 height 15
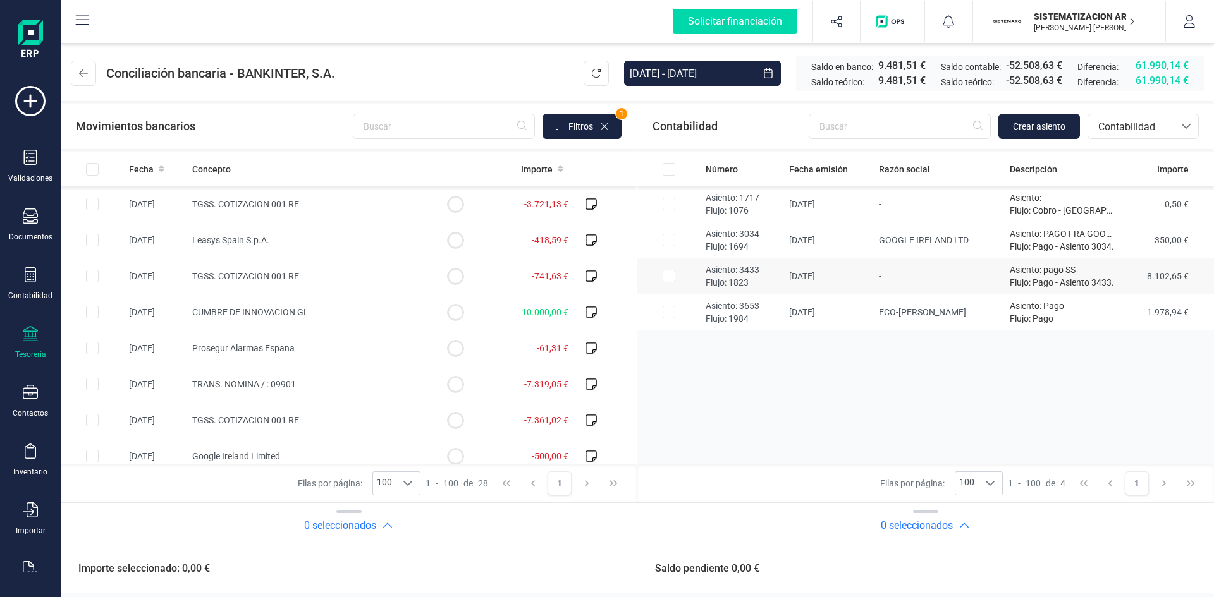
click at [978, 280] on td "-" at bounding box center [938, 277] width 130 height 36
checkbox input "true"
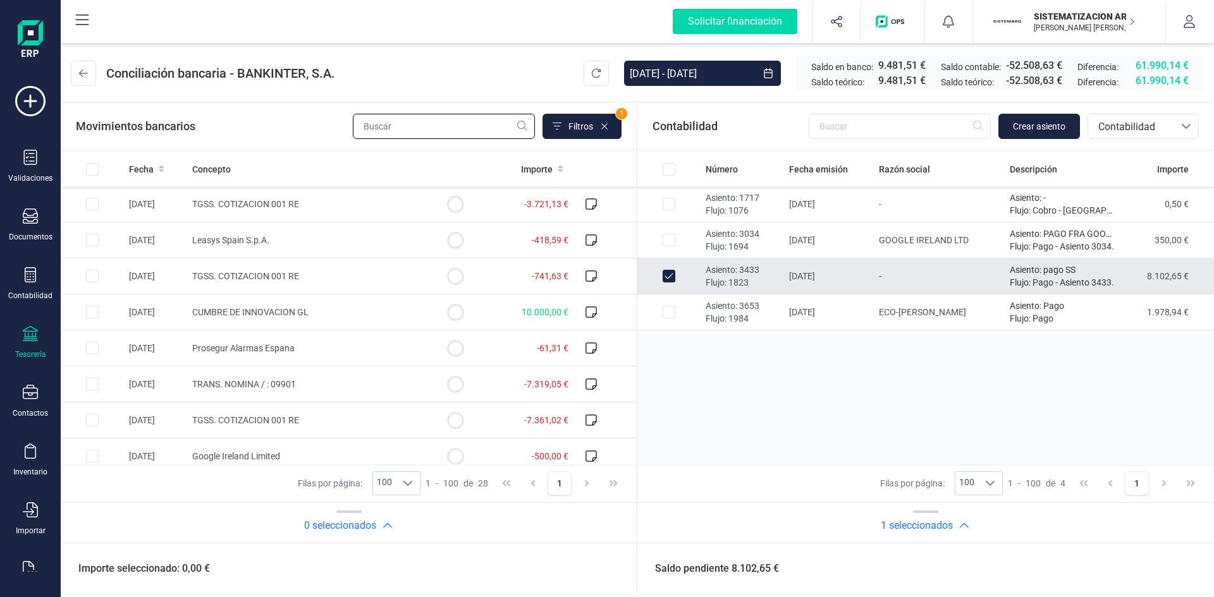
click at [454, 130] on input "text" at bounding box center [444, 126] width 182 height 25
type input "ss"
drag, startPoint x: 377, startPoint y: 131, endPoint x: 363, endPoint y: 135, distance: 13.8
click at [363, 135] on input "ss" at bounding box center [444, 126] width 182 height 25
click at [83, 75] on icon at bounding box center [83, 73] width 9 height 10
